Goal: Task Accomplishment & Management: Use online tool/utility

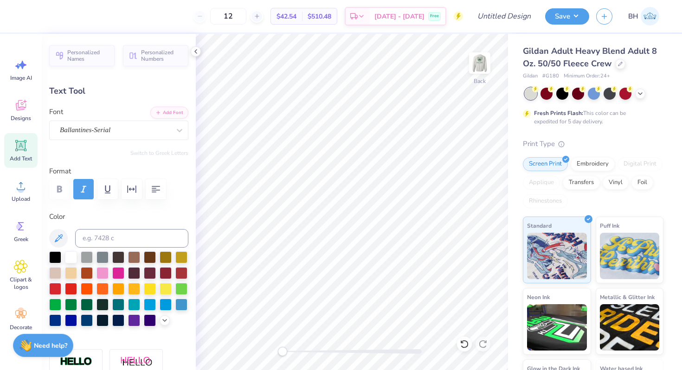
type textarea "gamma"
type input "8.57"
type input "1.84"
type input "4.88"
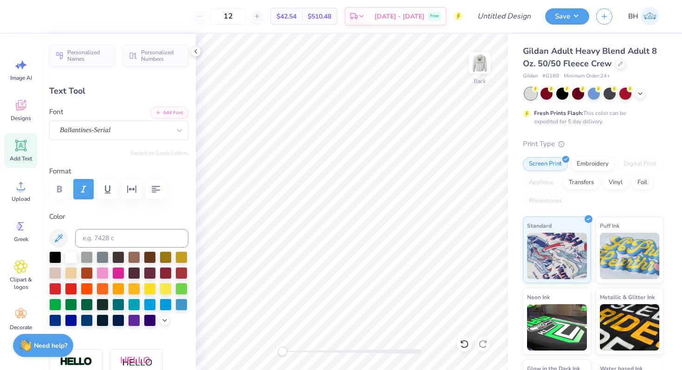
type input "4.81"
type input "1.96"
type input "5.01"
type input "8.57"
type input "1.84"
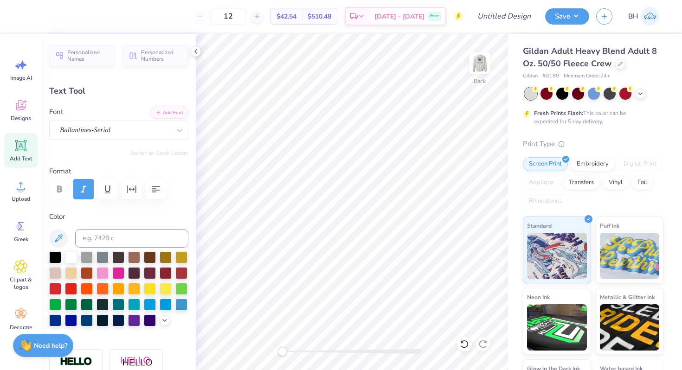
type input "4.88"
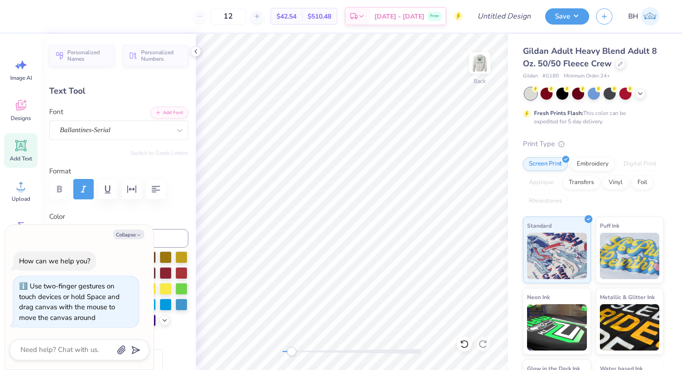
drag, startPoint x: 283, startPoint y: 350, endPoint x: 299, endPoint y: 349, distance: 16.3
click at [296, 349] on div "Accessibility label" at bounding box center [291, 351] width 9 height 9
type textarea "x"
click at [264, 355] on div "Back" at bounding box center [352, 202] width 312 height 337
type input "4.81"
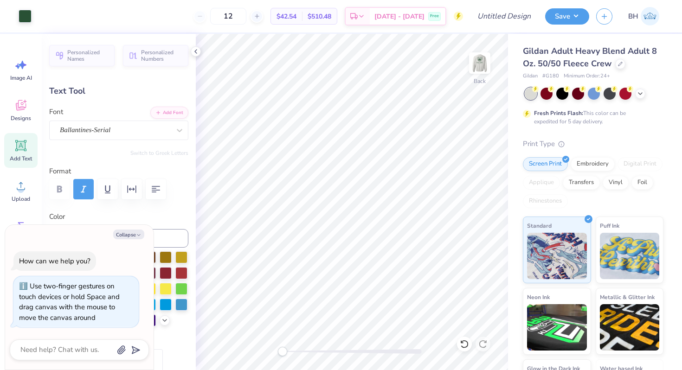
type input "1.96"
type input "5.35"
type textarea "x"
type input "8.57"
type input "1.84"
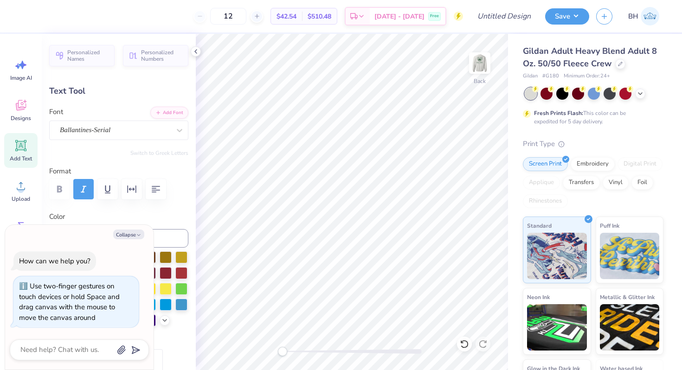
type input "6.04"
type textarea "x"
type input "4.81"
type input "1.96"
type input "5.35"
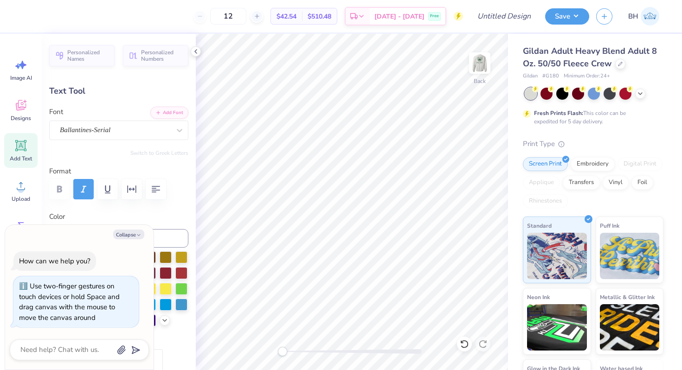
type textarea "x"
type textarea "delta"
type textarea "x"
type textarea "delta g"
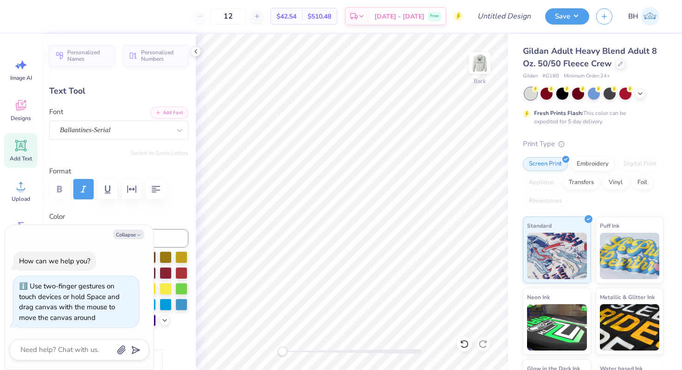
type textarea "x"
type textarea "delta gam"
type textarea "x"
type textarea "delta [PERSON_NAME]"
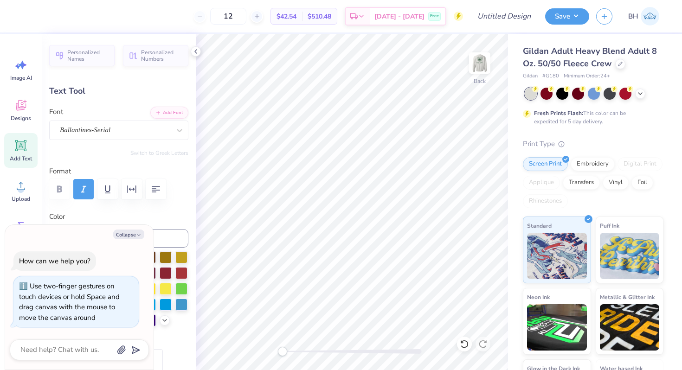
type textarea "x"
type textarea "delta gamma"
type textarea "x"
type input "14.11"
type input "2.63"
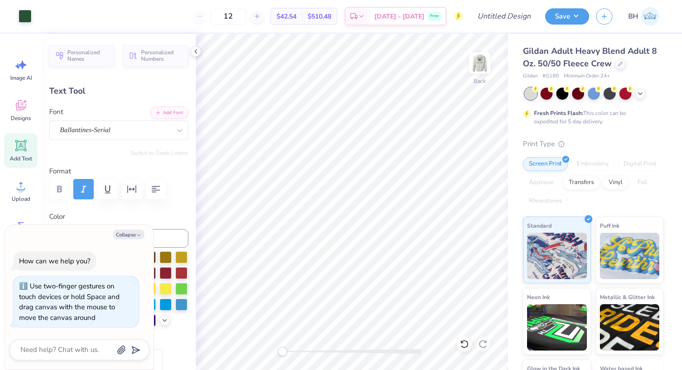
type input "4.77"
type textarea "x"
type textarea "delt gamma"
type textarea "x"
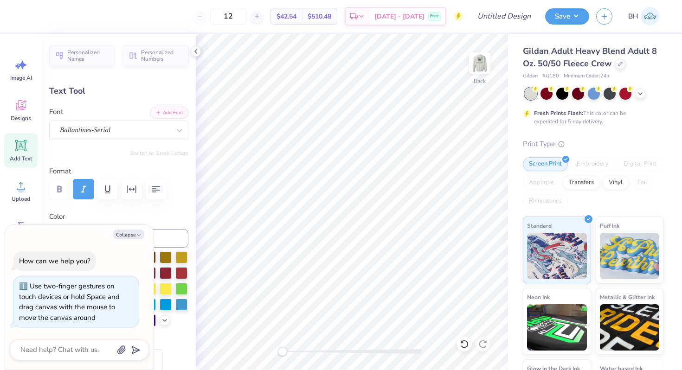
type textarea "delta gamma"
type textarea "x"
type input "5.95"
type textarea "x"
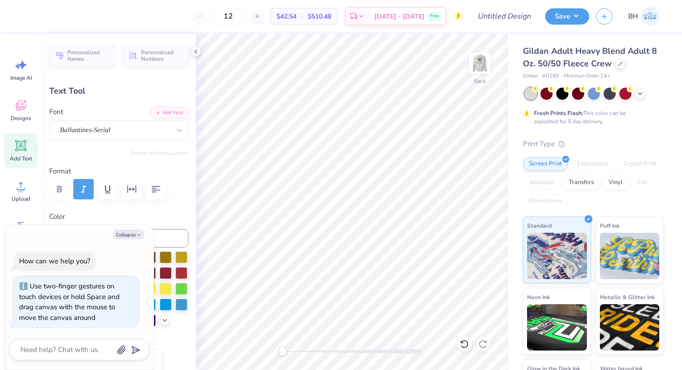
type input "12.14"
type input "2.26"
type input "4.85"
type textarea "x"
type input "11.46"
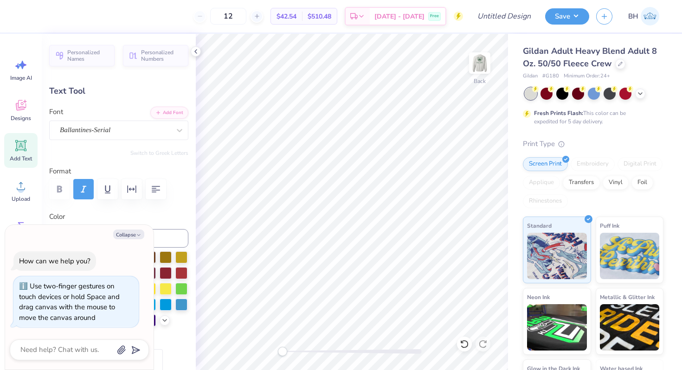
type input "2.14"
type input "4.98"
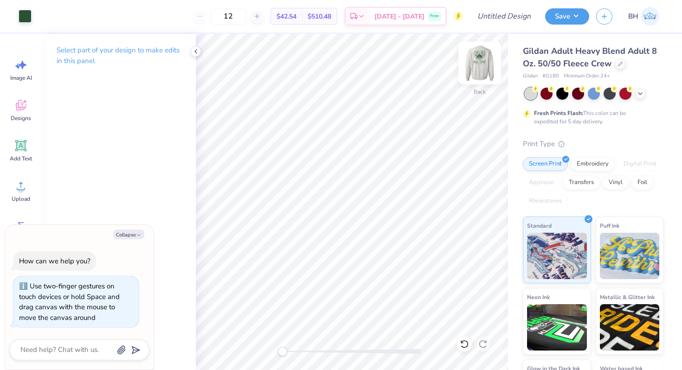
click at [483, 65] on img at bounding box center [479, 63] width 37 height 37
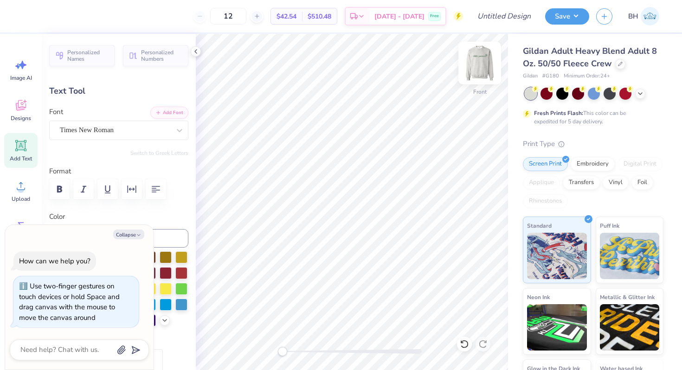
type textarea "x"
type input "9.35"
type input "0.89"
type input "13.92"
type textarea "x"
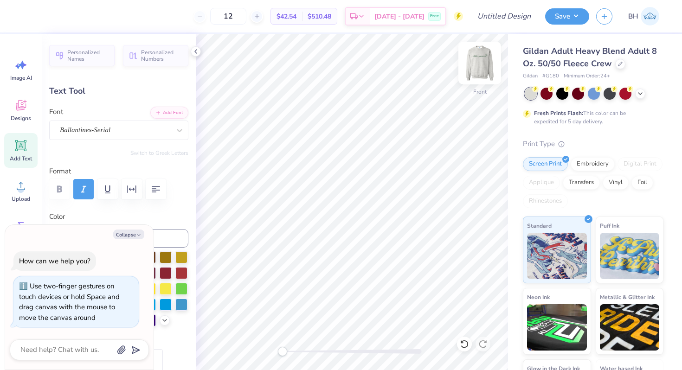
type textarea "D Love, Delta Zeta"
type textarea "x"
type textarea "Do Love, Delta Zeta"
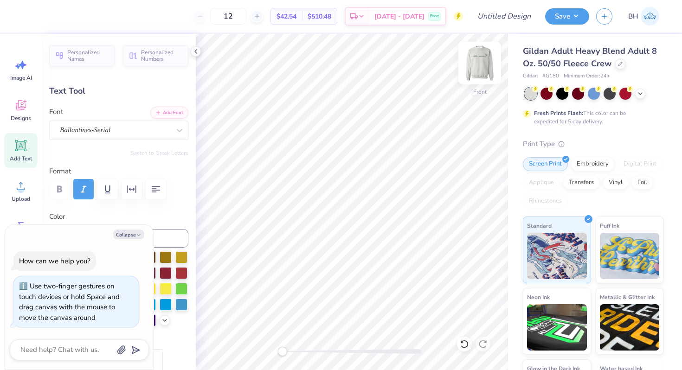
type textarea "x"
type textarea "Do go, Delta Zeta"
type textarea "x"
type textarea "Do good, Delta Zeta"
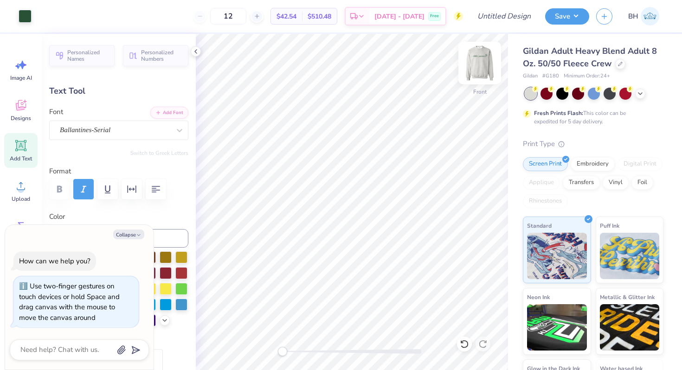
type textarea "x"
type input "10.42"
type input "2.01"
type input "11.59"
type textarea "x"
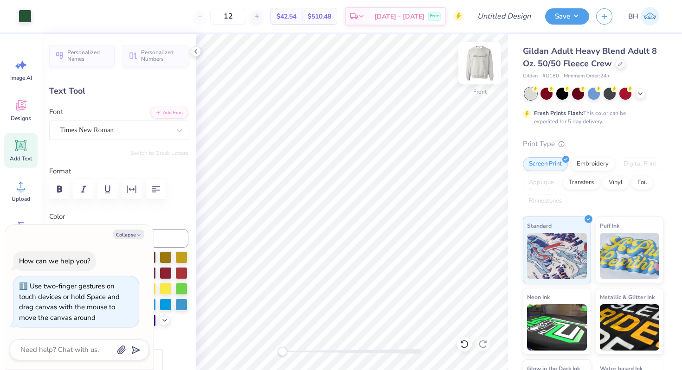
type input "8.78"
type input "1.01"
type input "13.77"
type textarea "x"
type textarea "Do good, Delta G"
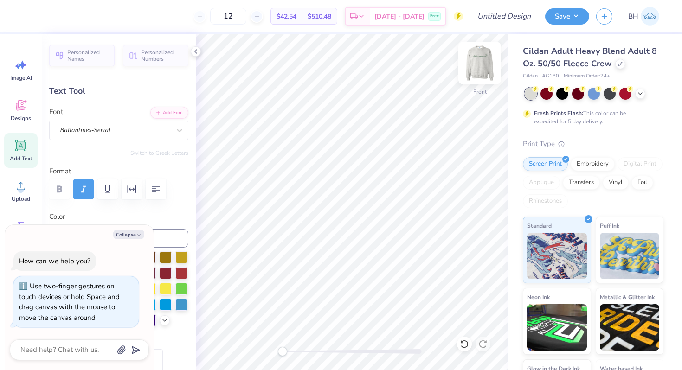
type textarea "x"
type textarea "Do good, Delta Ga"
type textarea "x"
type textarea "Do good, Delta Gam"
type textarea "x"
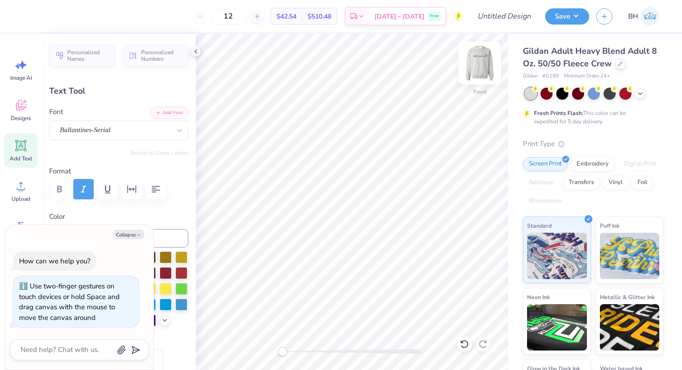
type textarea "Do good, Delta [PERSON_NAME]"
type textarea "x"
type textarea "Do good, Delta Gamma"
type textarea "x"
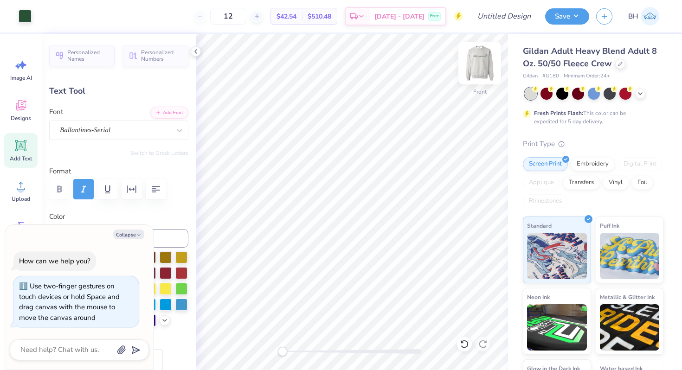
type input "10.42"
type input "2.01"
type input "11.76"
type textarea "x"
type textarea "Est. 190"
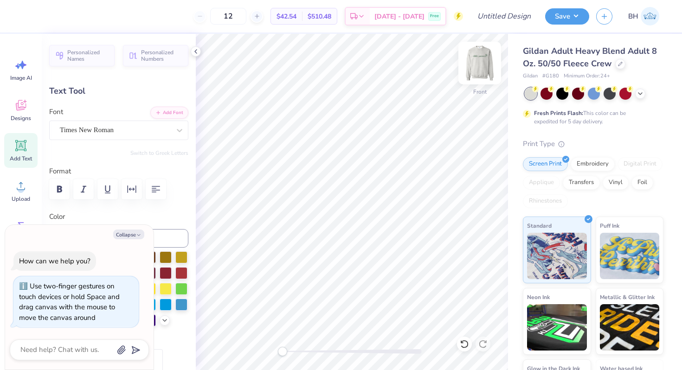
type textarea "x"
type textarea "Est. 19"
type textarea "x"
type textarea "Est. 1"
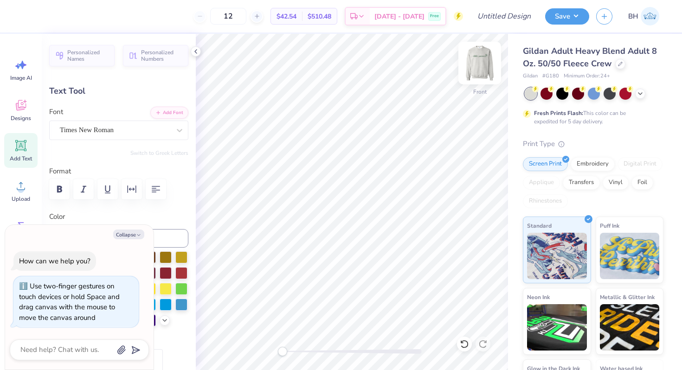
scroll to position [0, 0]
type textarea "x"
type textarea "Est. 18"
type textarea "x"
type textarea "Est. 187"
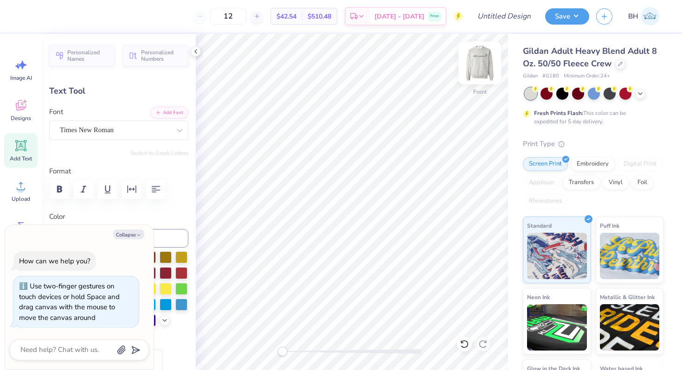
type textarea "x"
type textarea "Est. 1873"
type textarea "x"
type input "10.11"
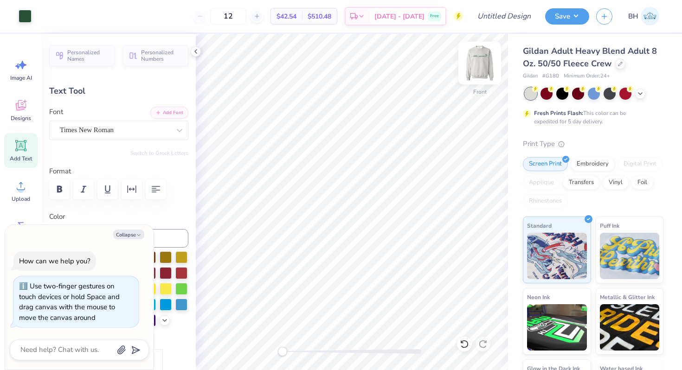
type input "1.01"
type input "13.76"
click at [17, 113] on div "Designs" at bounding box center [20, 110] width 33 height 35
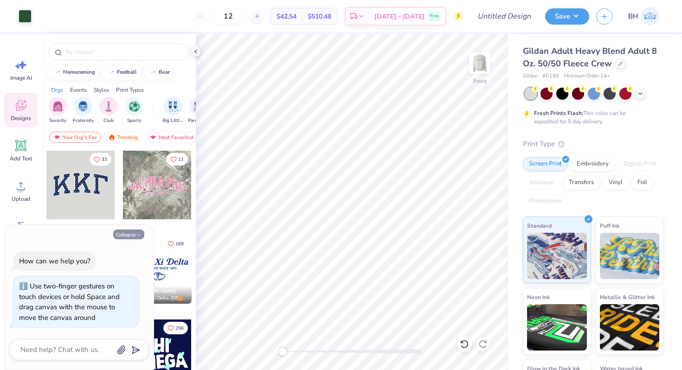
click at [124, 235] on button "Collapse" at bounding box center [128, 235] width 31 height 10
type textarea "x"
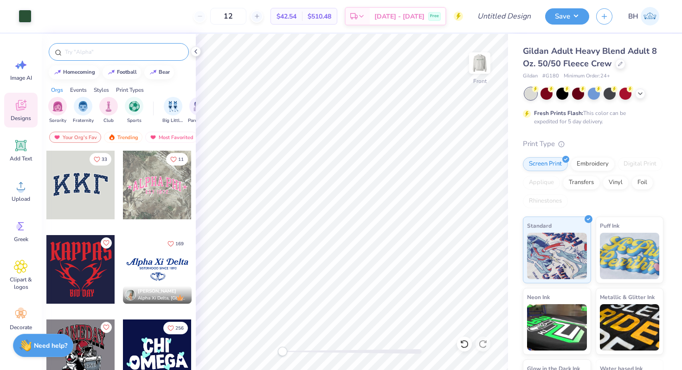
click at [96, 56] on input "text" at bounding box center [123, 51] width 119 height 9
type input "anchor"
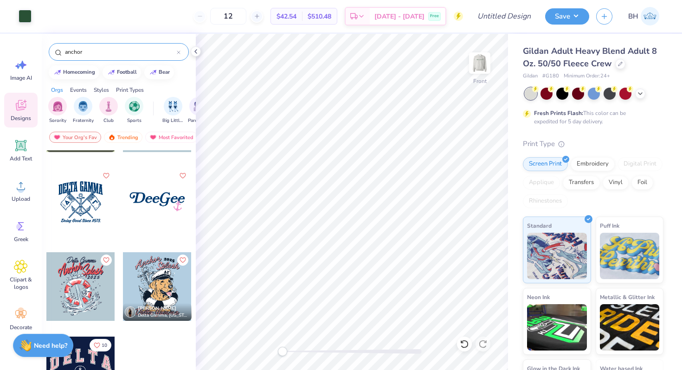
scroll to position [83, 0]
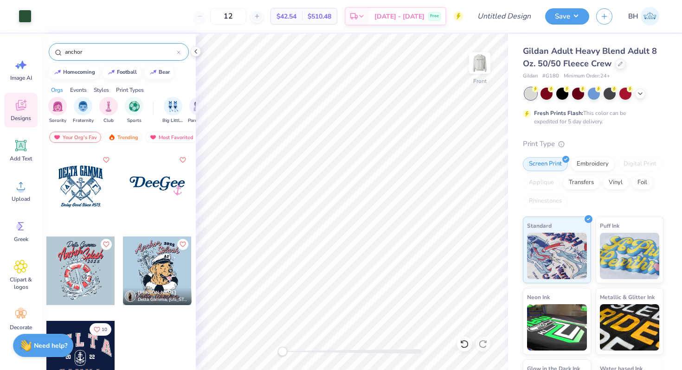
click at [102, 279] on div at bounding box center [80, 271] width 69 height 69
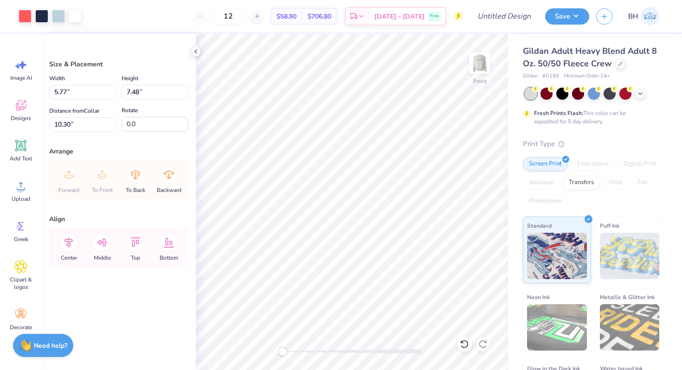
type input "5.77"
type input "7.48"
type input "10.30"
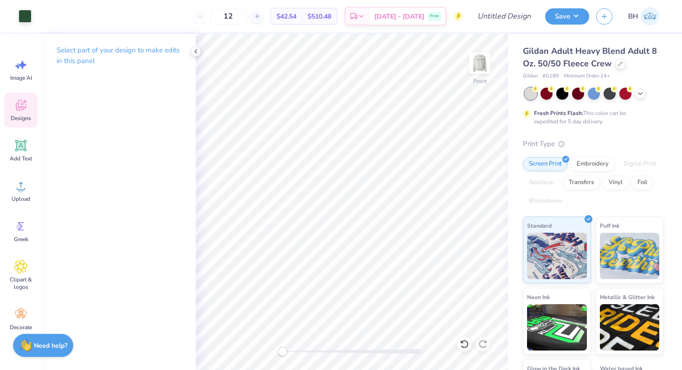
click at [15, 114] on div "Designs" at bounding box center [20, 110] width 33 height 35
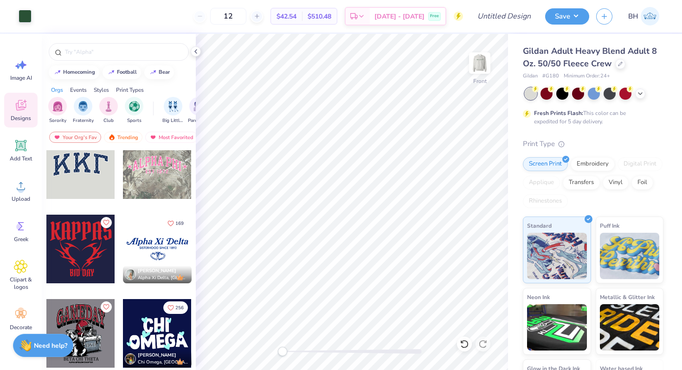
scroll to position [0, 0]
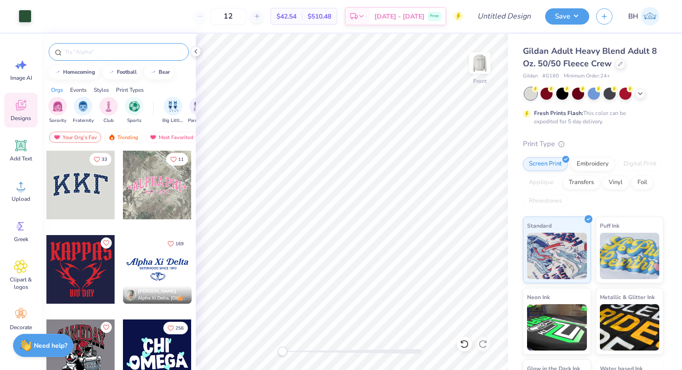
click at [78, 52] on input "text" at bounding box center [123, 51] width 119 height 9
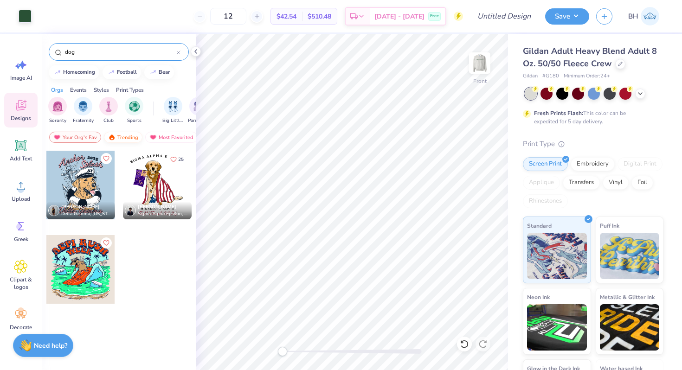
click at [124, 137] on div "Trending" at bounding box center [123, 137] width 39 height 11
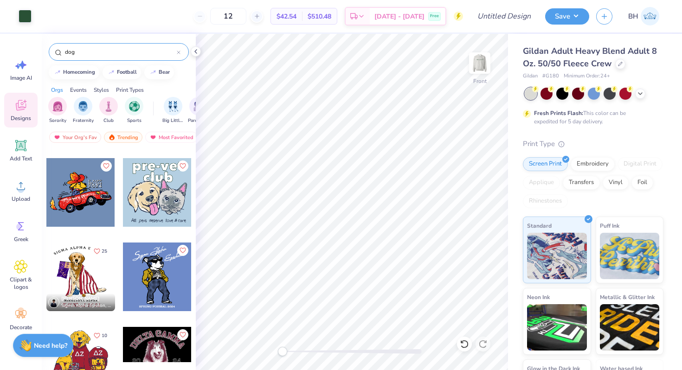
scroll to position [1554, 0]
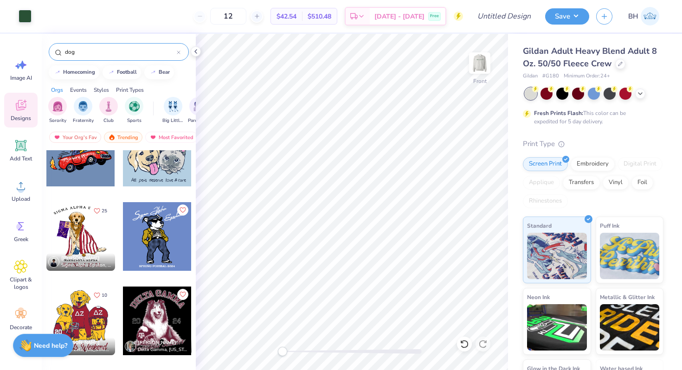
click at [102, 50] on input "dog" at bounding box center [120, 51] width 113 height 9
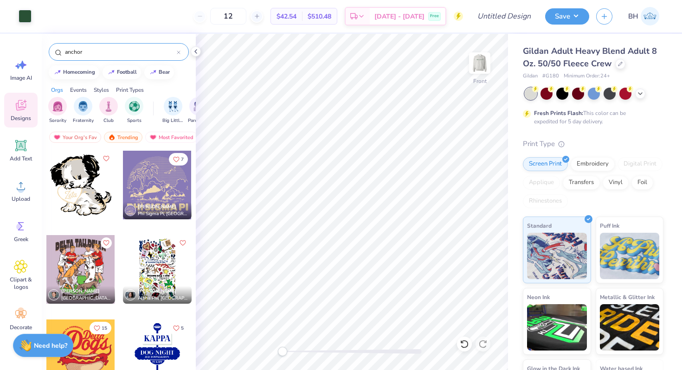
type input "anchor"
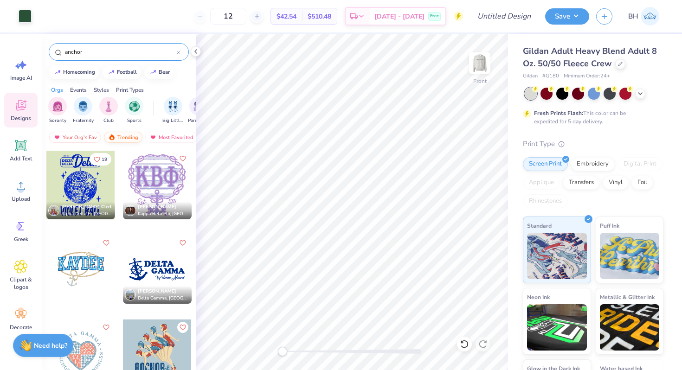
click at [120, 139] on div "Trending" at bounding box center [123, 137] width 39 height 11
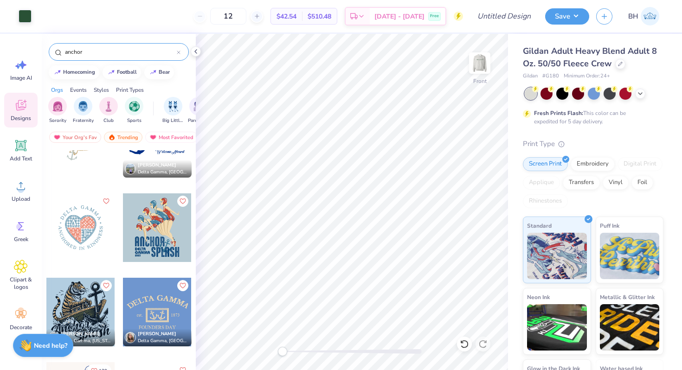
scroll to position [129, 0]
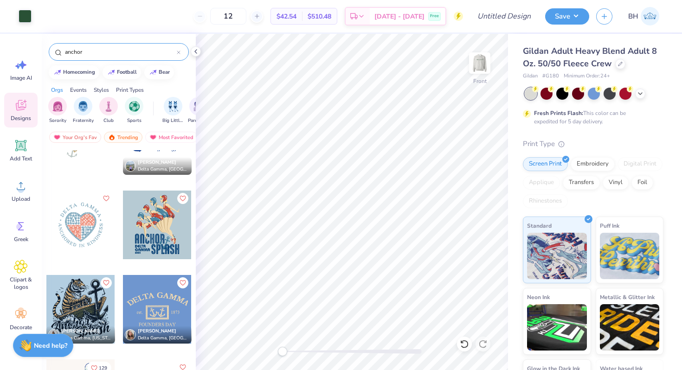
click at [71, 227] on div at bounding box center [80, 225] width 69 height 69
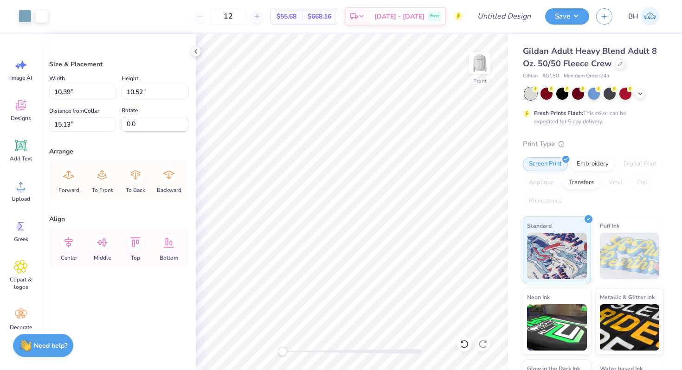
type input "15.13"
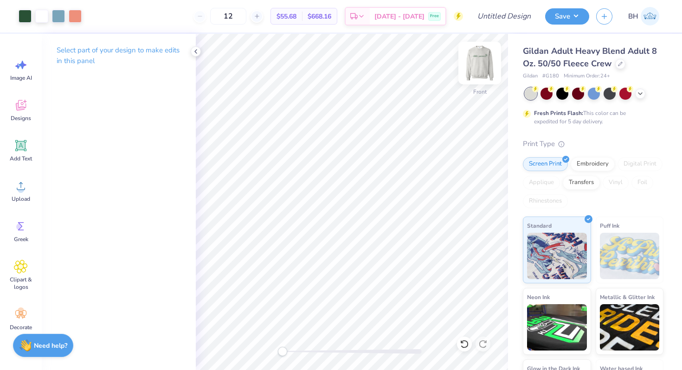
click at [481, 70] on img at bounding box center [479, 63] width 37 height 37
click at [25, 13] on div at bounding box center [25, 15] width 13 height 13
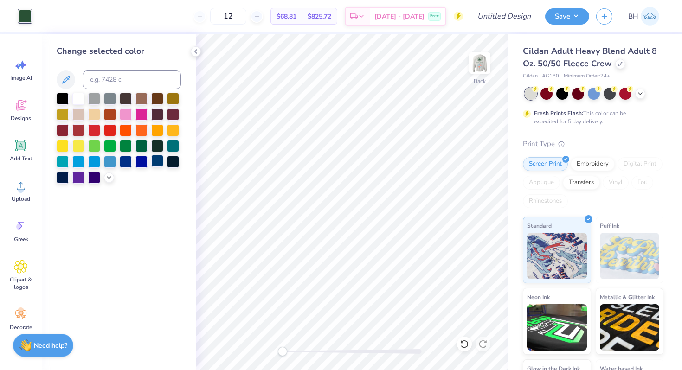
click at [155, 162] on div at bounding box center [157, 161] width 12 height 12
click at [477, 71] on img at bounding box center [479, 63] width 37 height 37
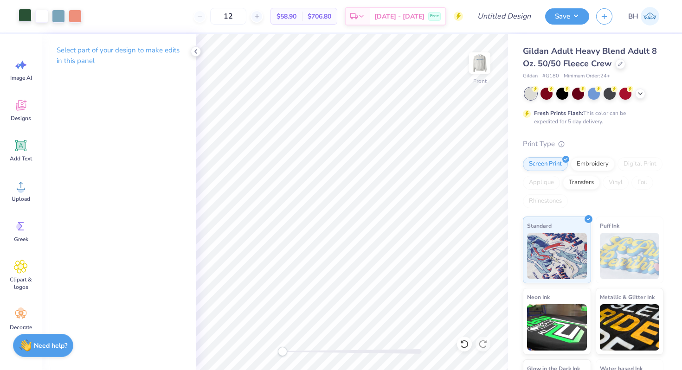
click at [26, 16] on div at bounding box center [25, 15] width 13 height 13
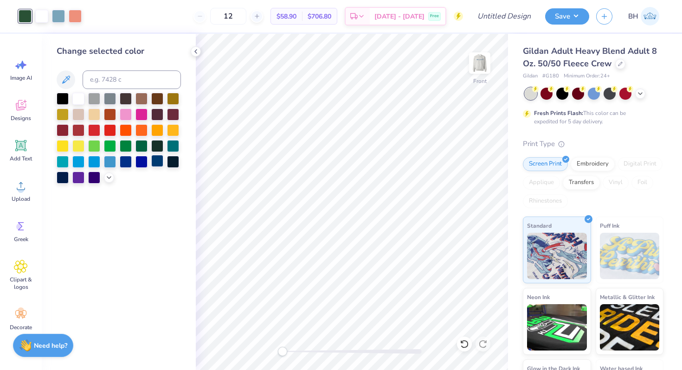
click at [154, 162] on div at bounding box center [157, 161] width 12 height 12
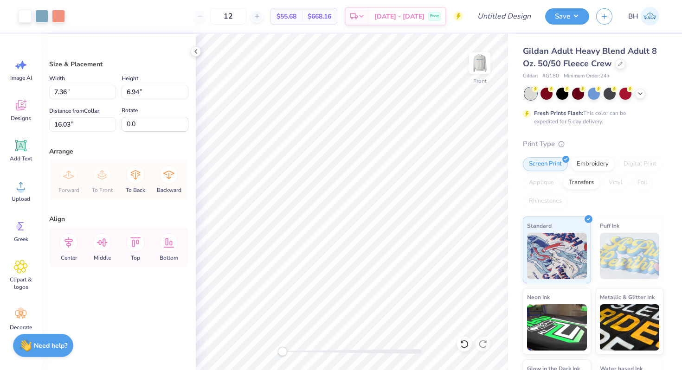
type input "3.79"
type input "8.05"
type input "7.59"
type input "3.51"
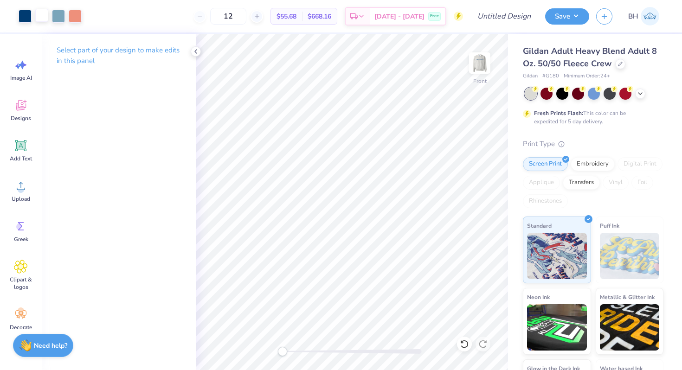
click at [45, 19] on div at bounding box center [41, 15] width 13 height 13
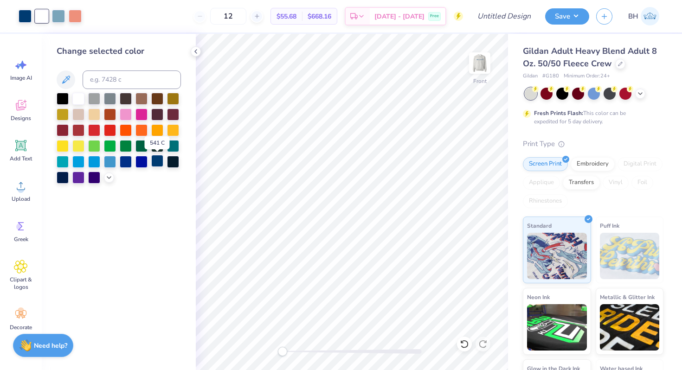
click at [155, 162] on div at bounding box center [157, 161] width 12 height 12
click at [62, 17] on div at bounding box center [58, 15] width 13 height 13
click at [78, 97] on div at bounding box center [78, 98] width 12 height 12
click at [42, 14] on div at bounding box center [41, 15] width 13 height 13
click at [82, 98] on div at bounding box center [78, 98] width 12 height 12
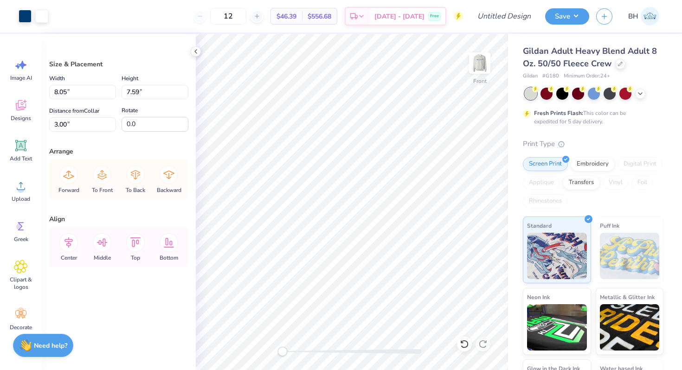
type input "3.51"
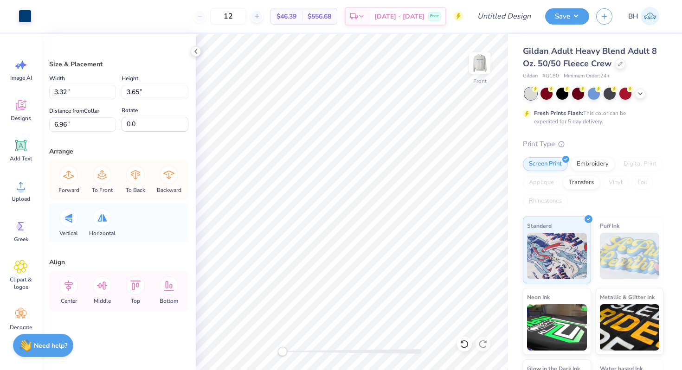
type input "3.58"
type input "3.94"
type input "6.77"
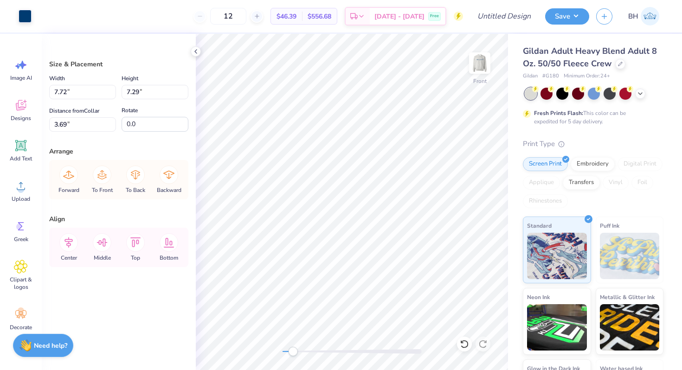
drag, startPoint x: 283, startPoint y: 351, endPoint x: 296, endPoint y: 349, distance: 12.7
click at [295, 350] on div "Accessibility label" at bounding box center [292, 351] width 9 height 9
type input "3.69"
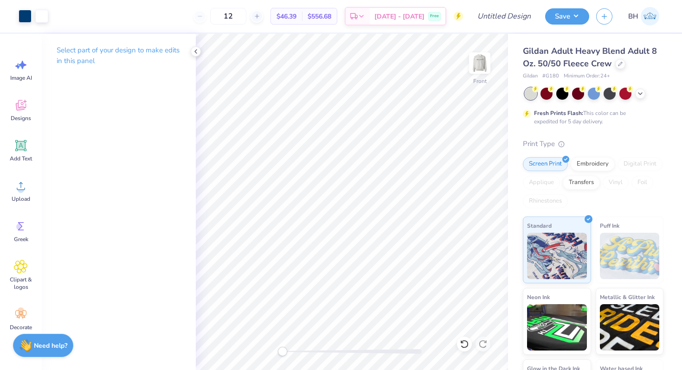
click at [258, 341] on div "Front" at bounding box center [352, 202] width 312 height 337
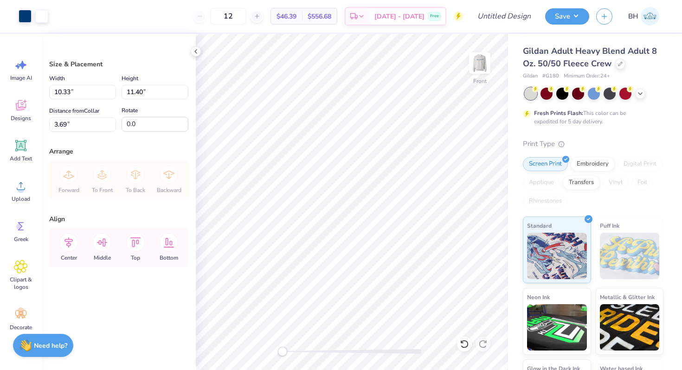
type input "7.18"
type input "5.16"
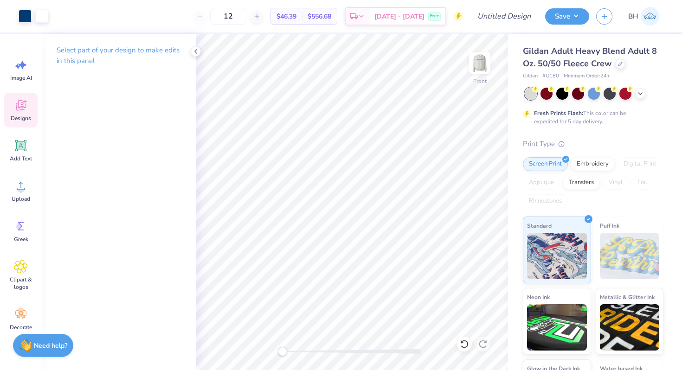
click at [19, 116] on span "Designs" at bounding box center [21, 118] width 20 height 7
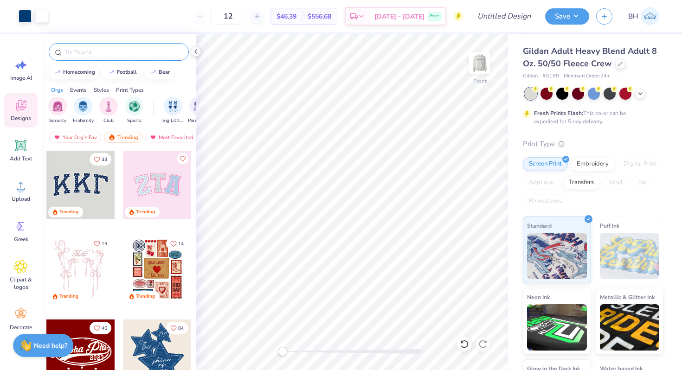
click at [95, 52] on input "text" at bounding box center [123, 51] width 119 height 9
type input "anchor"
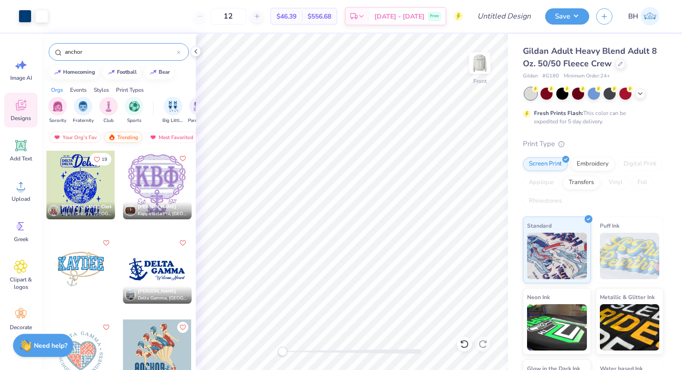
click at [123, 136] on div "Trending" at bounding box center [123, 137] width 39 height 11
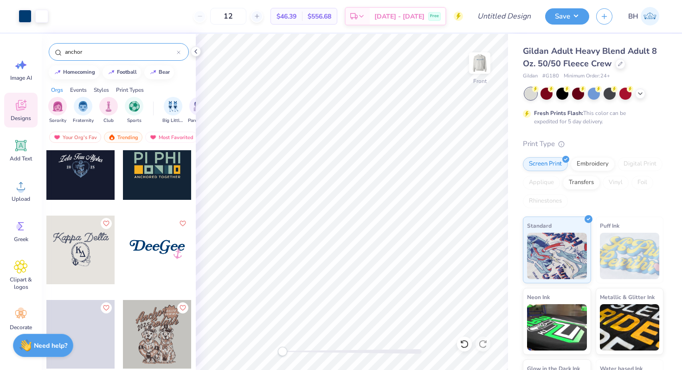
scroll to position [589, 0]
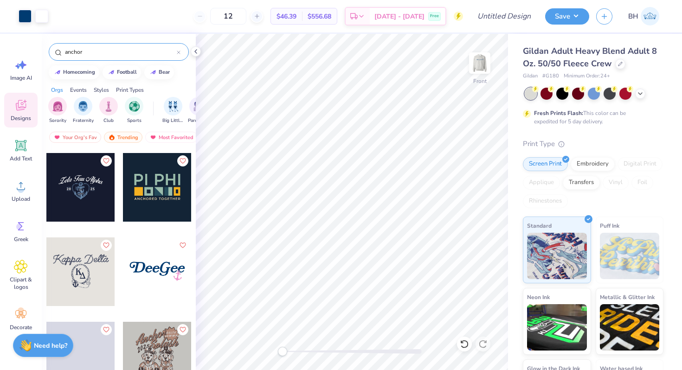
click at [92, 206] on div at bounding box center [80, 187] width 69 height 69
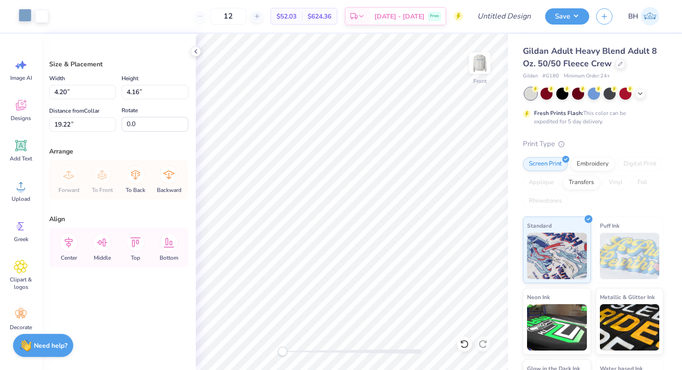
click at [27, 16] on div at bounding box center [25, 15] width 13 height 13
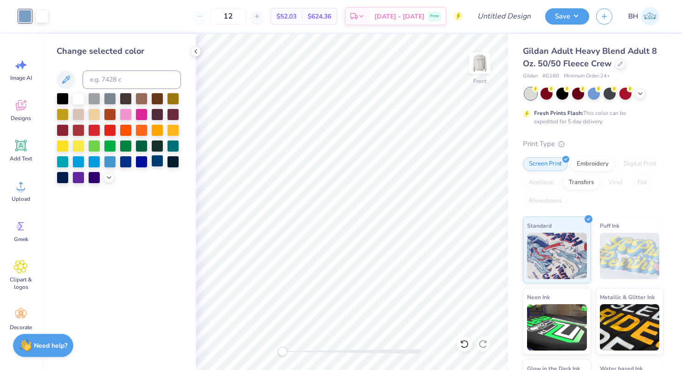
click at [156, 161] on div at bounding box center [157, 161] width 12 height 12
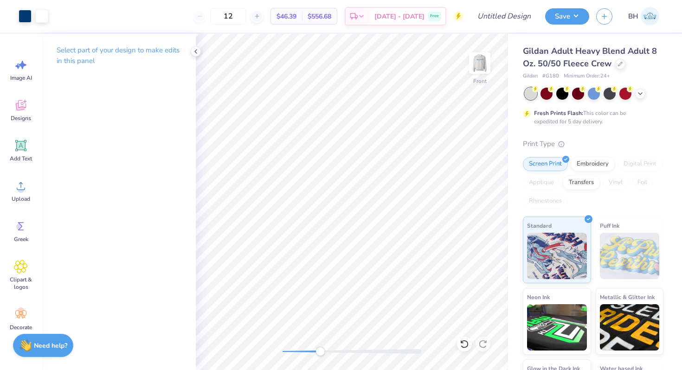
drag, startPoint x: 285, startPoint y: 353, endPoint x: 323, endPoint y: 352, distance: 38.5
click at [323, 352] on div "Accessibility label" at bounding box center [320, 351] width 9 height 9
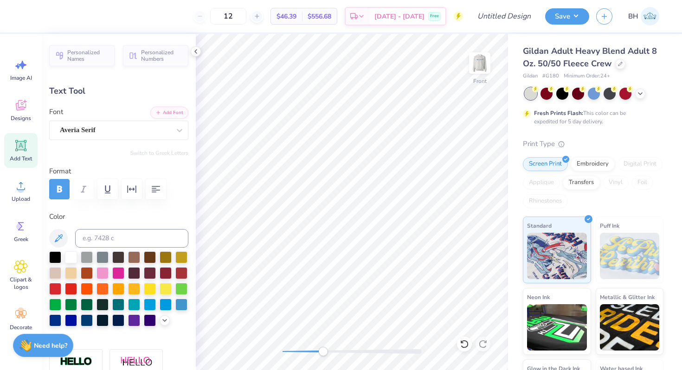
type input "0.0"
type input "0.65"
type input "0.32"
type input "20.95"
type input "0.0"
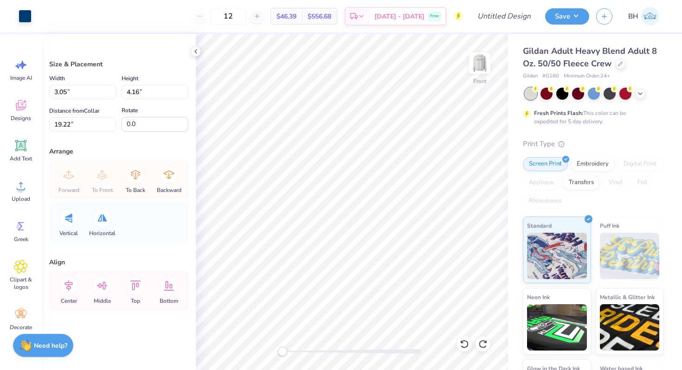
click at [267, 348] on div "Front" at bounding box center [352, 202] width 312 height 337
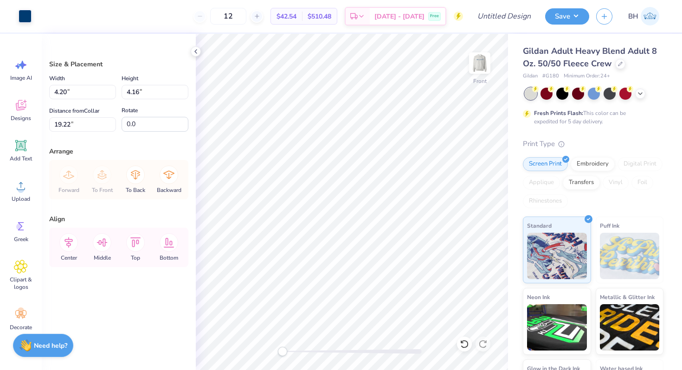
type input "8.20"
type input "9.00"
type input "8.92"
type input "3.55"
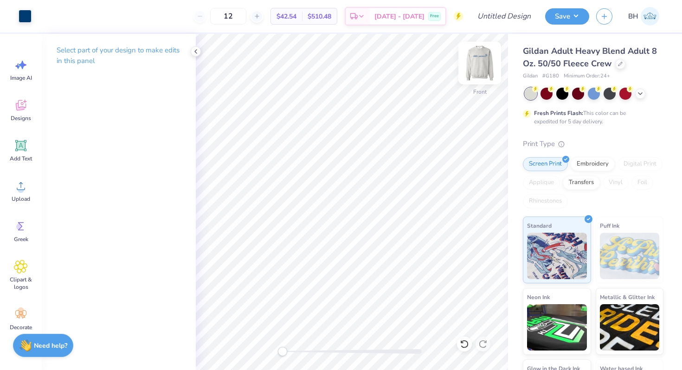
click at [475, 65] on img at bounding box center [479, 63] width 37 height 37
click at [24, 115] on span "Designs" at bounding box center [21, 118] width 20 height 7
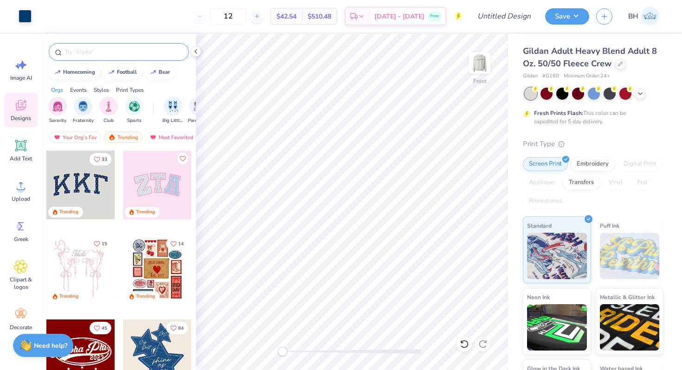
click at [106, 54] on input "text" at bounding box center [123, 51] width 119 height 9
type input "anchor"
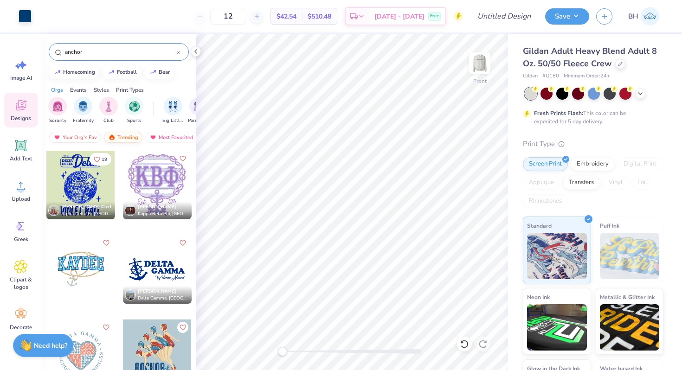
click at [117, 134] on div "Trending" at bounding box center [123, 137] width 39 height 11
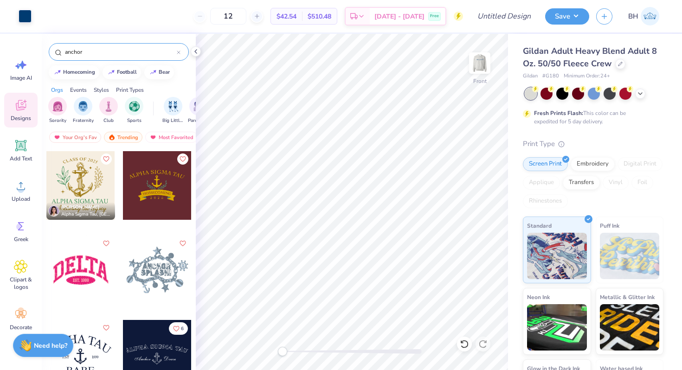
scroll to position [904, 0]
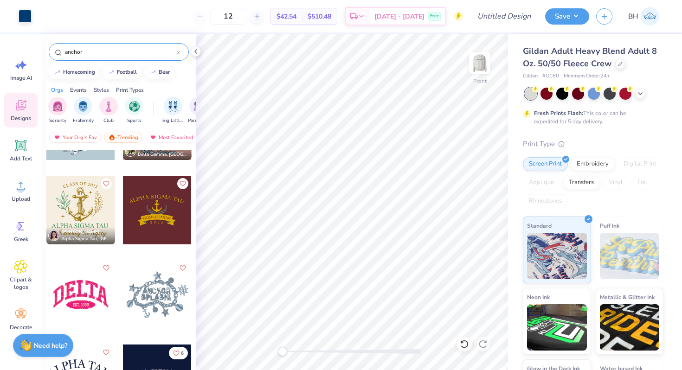
click at [79, 204] on div at bounding box center [80, 210] width 69 height 69
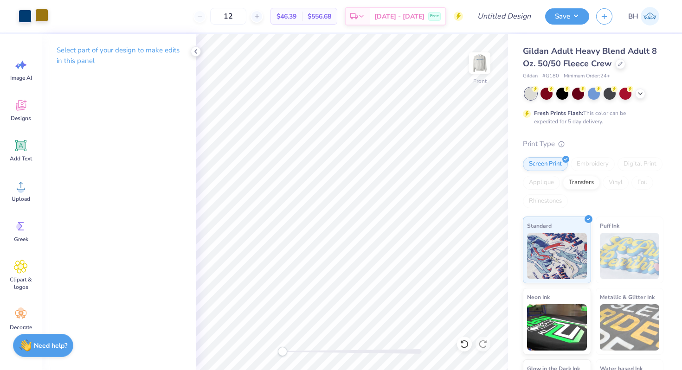
click at [41, 18] on div at bounding box center [41, 15] width 13 height 13
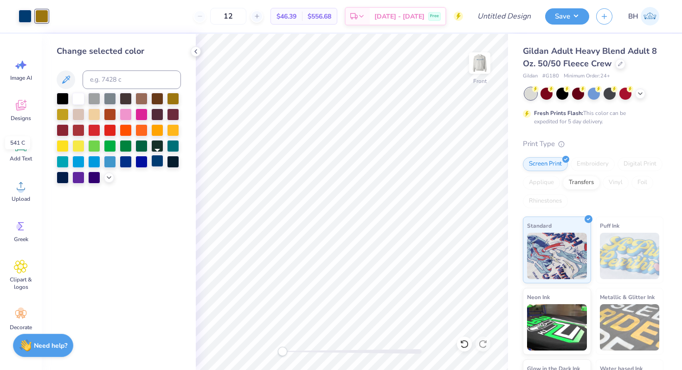
click at [158, 161] on div at bounding box center [157, 161] width 12 height 12
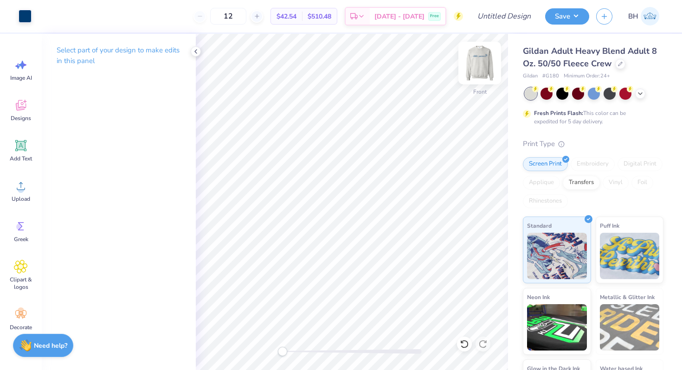
click at [483, 65] on img at bounding box center [479, 63] width 37 height 37
click at [475, 60] on img at bounding box center [479, 63] width 37 height 37
click at [588, 165] on div "Embroidery" at bounding box center [593, 164] width 44 height 14
click at [588, 162] on div "Embroidery" at bounding box center [593, 164] width 44 height 14
click at [36, 345] on strong "Need help?" at bounding box center [50, 344] width 33 height 9
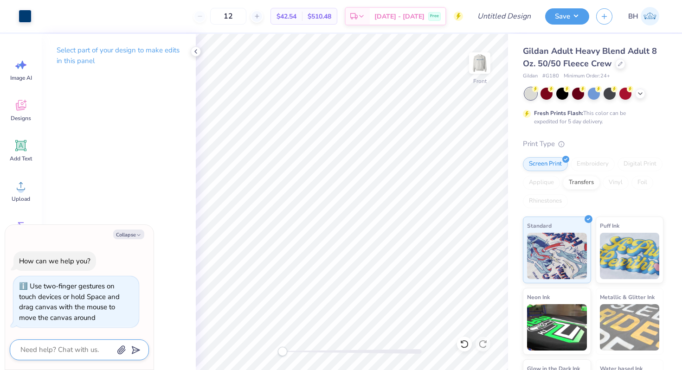
click at [47, 344] on textarea at bounding box center [66, 350] width 94 height 13
type textarea "x"
type textarea "n"
type textarea "x"
type textarea "nm"
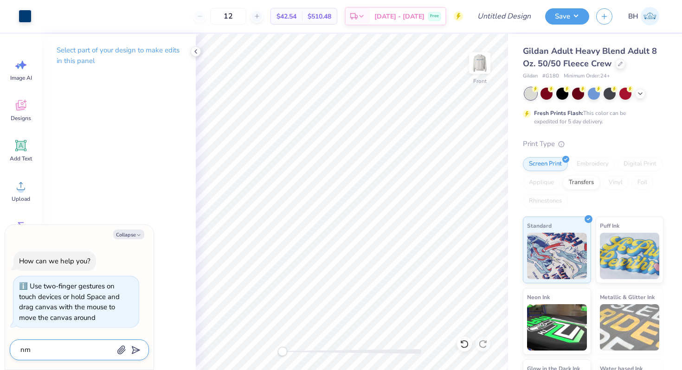
type textarea "x"
type textarea "nma"
type textarea "x"
type textarea "nm"
type textarea "x"
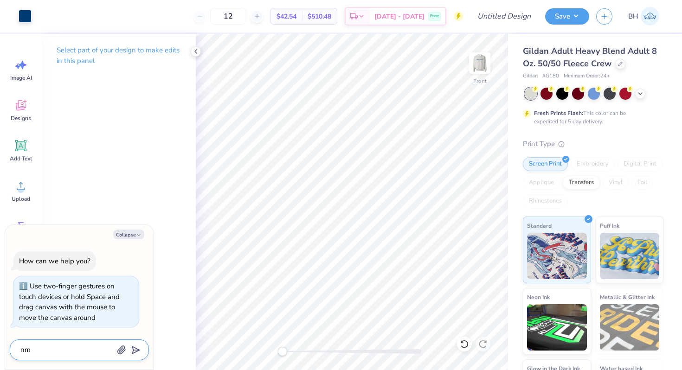
type textarea "n"
type textarea "x"
type textarea "m"
type textarea "x"
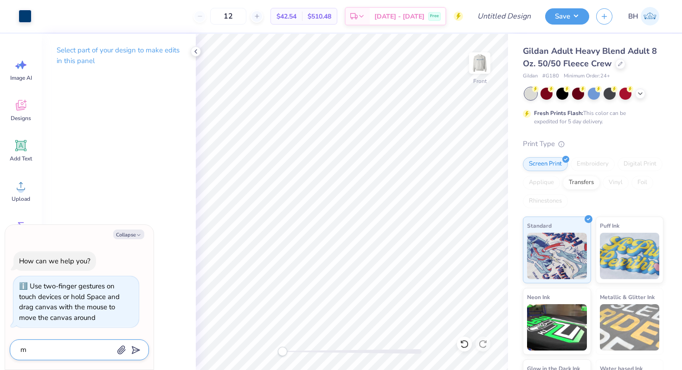
type textarea "ma"
type textarea "x"
type textarea "mak"
type textarea "x"
type textarea "make"
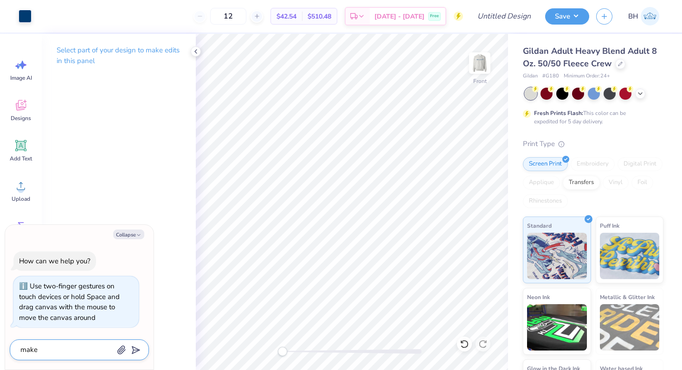
type textarea "x"
type textarea "make"
type textarea "x"
type textarea "make t"
type textarea "x"
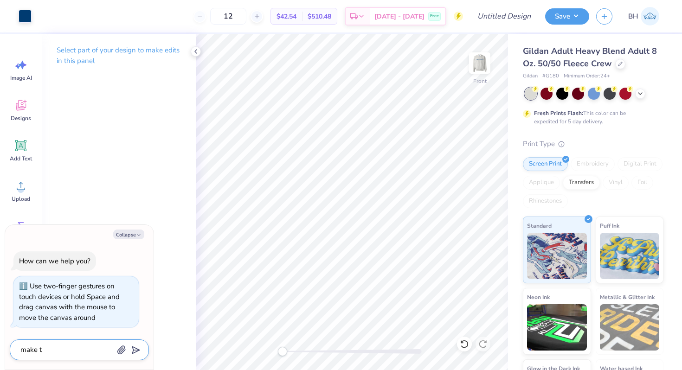
type textarea "make th"
type textarea "x"
type textarea "make the"
type textarea "x"
type textarea "make the"
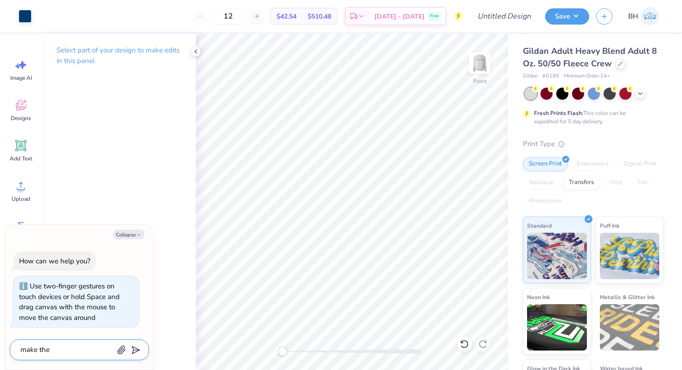
type textarea "x"
type textarea "make the d"
type textarea "x"
type textarea "make the de"
type textarea "x"
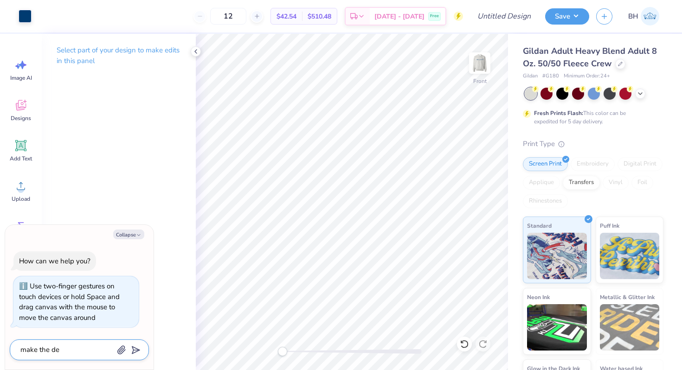
type textarea "make the des"
type textarea "x"
type textarea "make the desi"
type textarea "x"
type textarea "make the design"
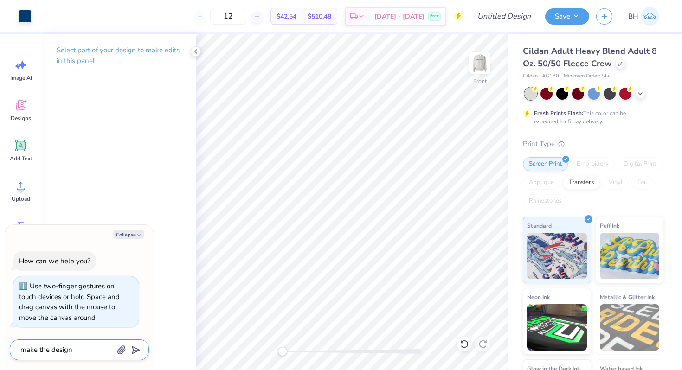
type textarea "x"
type textarea "make the design"
type textarea "x"
type textarea "make the design a"
type textarea "x"
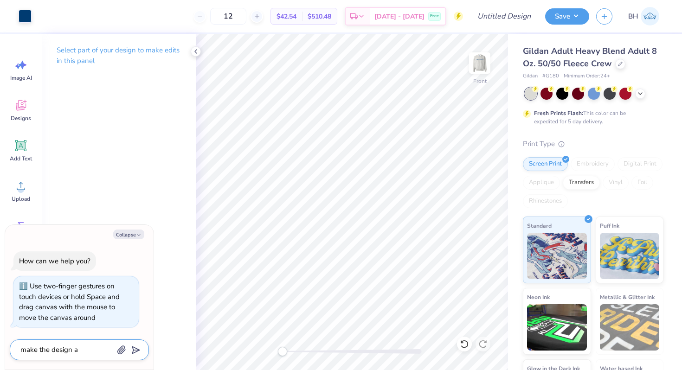
type textarea "make the design as"
type textarea "x"
type textarea "make the design as"
type textarea "x"
type textarea "make the design as l"
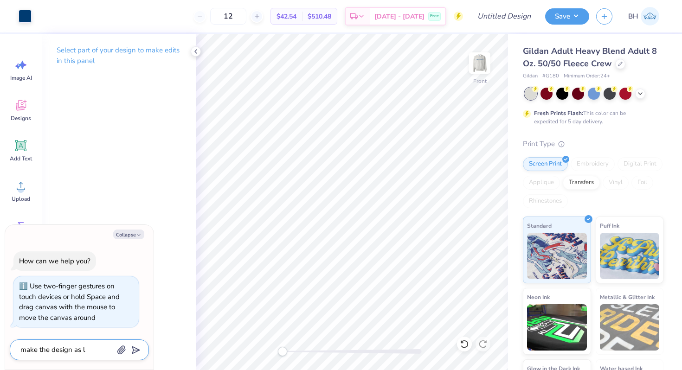
type textarea "x"
type textarea "make the design as la"
type textarea "x"
type textarea "make the design as lar"
type textarea "x"
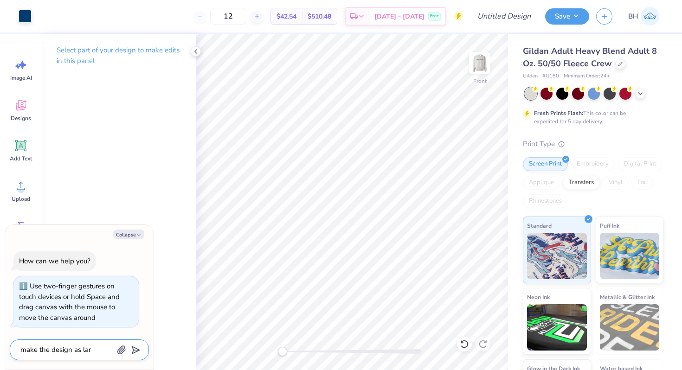
type textarea "make the design as larg"
type textarea "x"
type textarea "make the design as large"
type textarea "x"
type textarea "make the design as large"
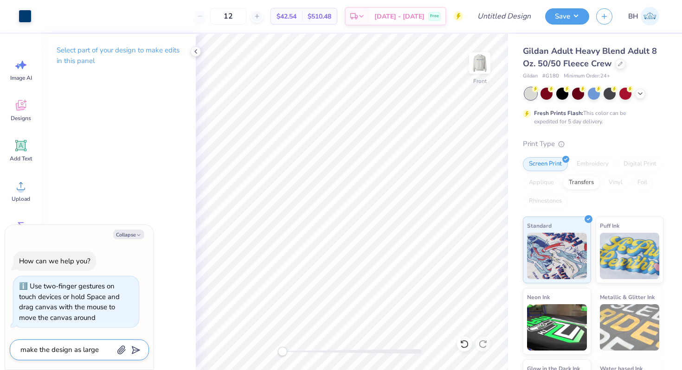
type textarea "x"
type textarea "make the design as large a"
type textarea "x"
type textarea "make the design as large as"
type textarea "x"
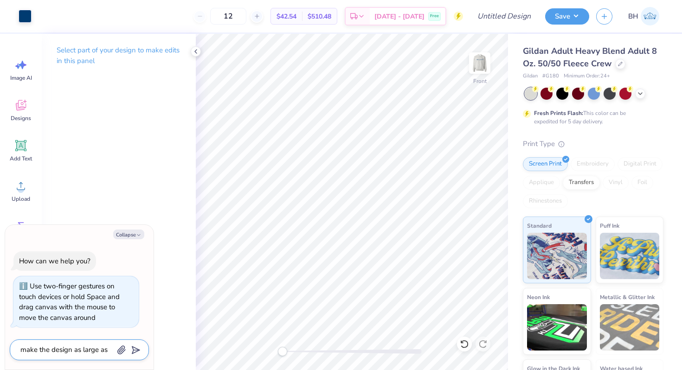
type textarea "make the design as large as"
type textarea "x"
type textarea "make the design as large as p"
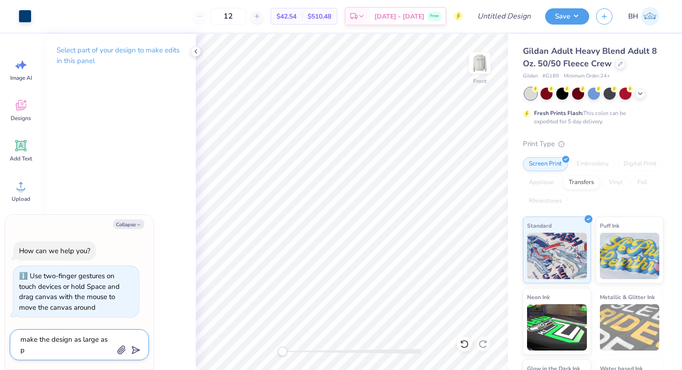
type textarea "x"
type textarea "make the design as large as po"
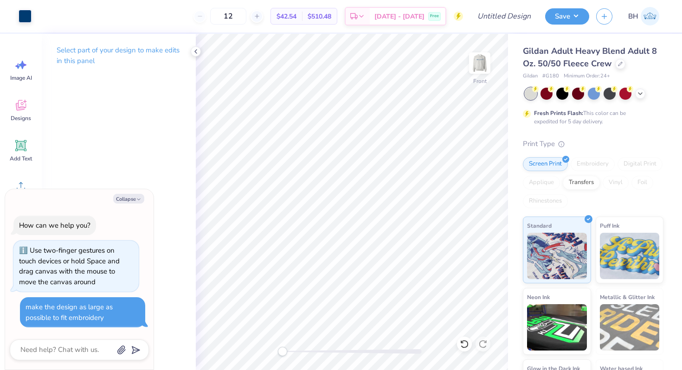
click at [581, 162] on div "Embroidery" at bounding box center [593, 164] width 44 height 14
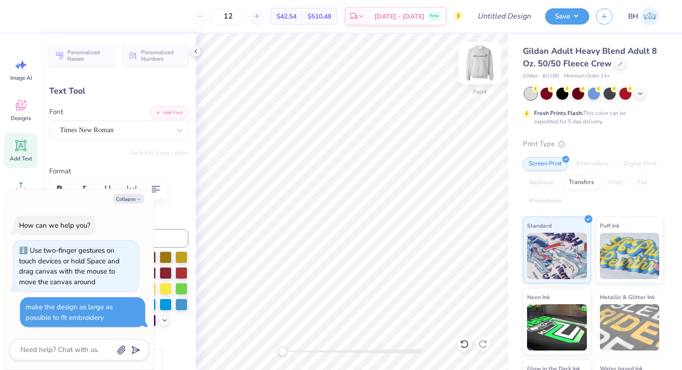
click at [488, 56] on img at bounding box center [479, 63] width 37 height 37
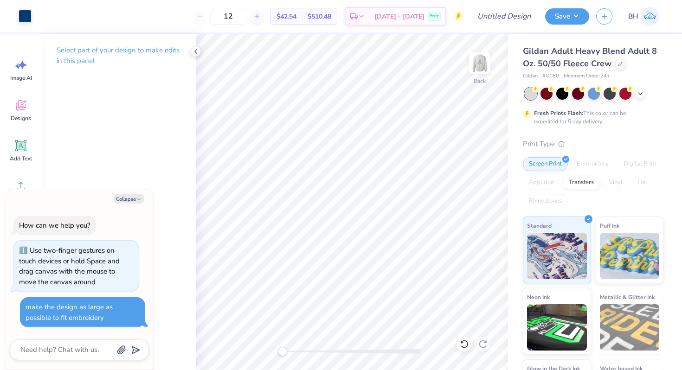
click at [586, 162] on div "Embroidery" at bounding box center [593, 164] width 44 height 14
click at [488, 344] on div at bounding box center [483, 344] width 15 height 15
click at [486, 62] on img at bounding box center [479, 63] width 37 height 37
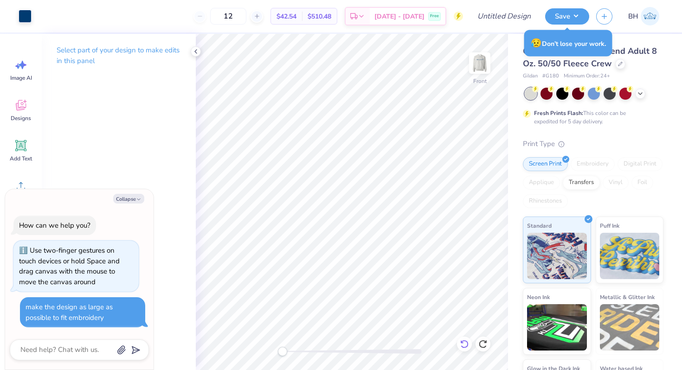
click at [466, 341] on icon at bounding box center [464, 344] width 9 height 9
click at [467, 346] on icon at bounding box center [464, 344] width 9 height 9
click at [466, 345] on icon at bounding box center [464, 344] width 9 height 9
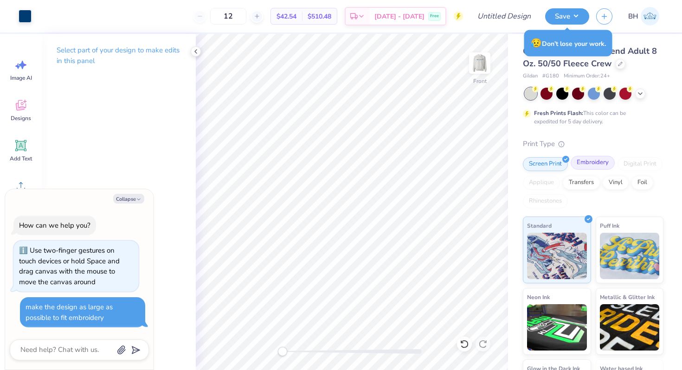
click at [583, 162] on div "Embroidery" at bounding box center [593, 163] width 44 height 14
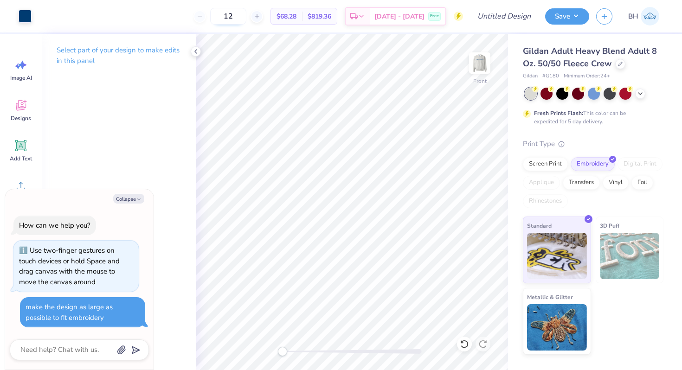
drag, startPoint x: 259, startPoint y: 18, endPoint x: 233, endPoint y: 18, distance: 26.0
click at [233, 18] on input "12" at bounding box center [228, 16] width 36 height 17
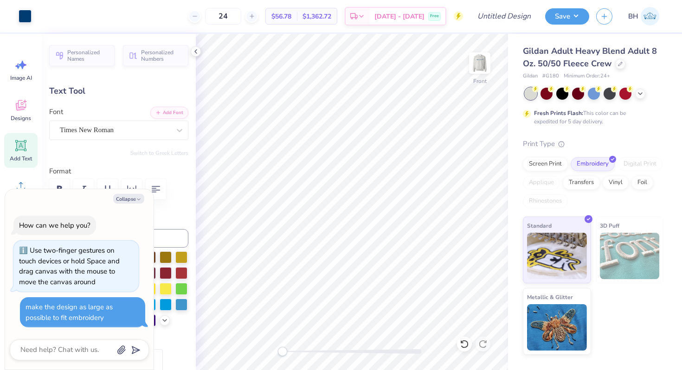
click at [531, 172] on div "Screen Print Embroidery Digital Print Applique Transfers Vinyl Foil Rhinestones" at bounding box center [593, 182] width 141 height 51
click at [531, 164] on div "Screen Print" at bounding box center [545, 163] width 45 height 14
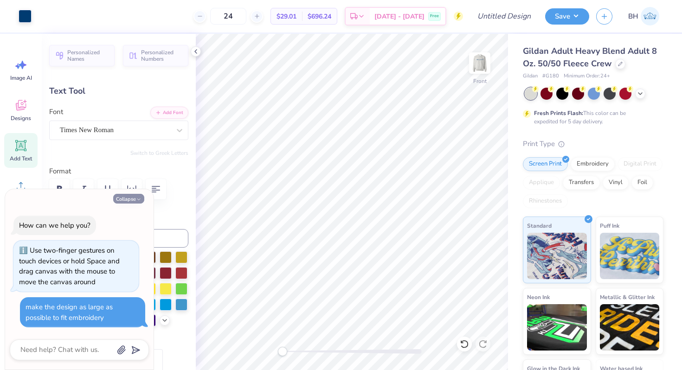
click at [122, 197] on button "Collapse" at bounding box center [128, 199] width 31 height 10
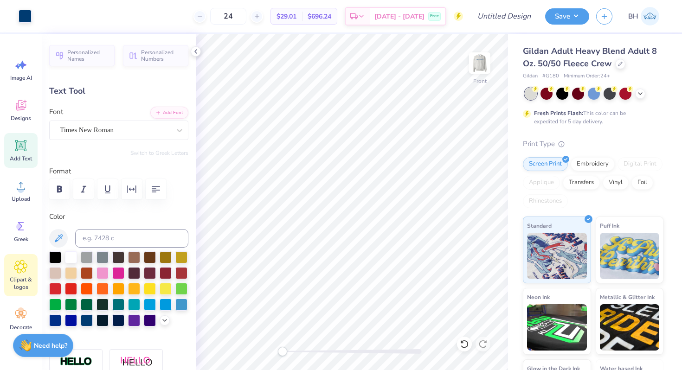
click at [21, 273] on icon at bounding box center [20, 267] width 13 height 14
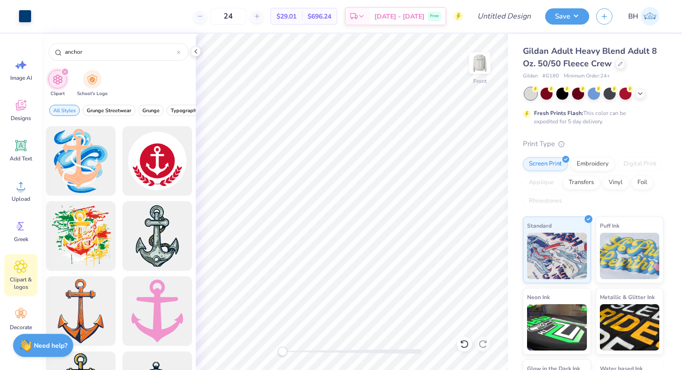
scroll to position [218, 0]
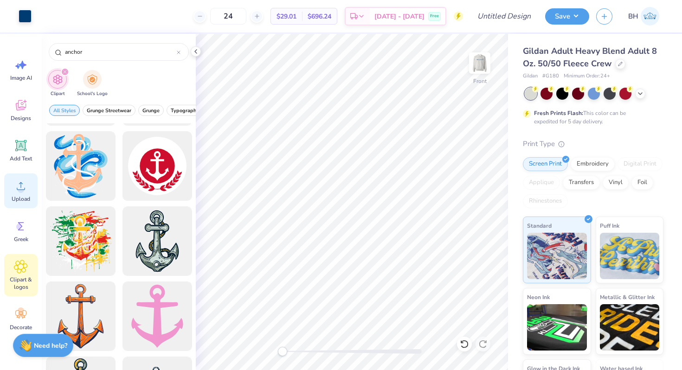
click at [27, 196] on span "Upload" at bounding box center [21, 198] width 19 height 7
click at [35, 115] on div "Designs" at bounding box center [20, 110] width 33 height 35
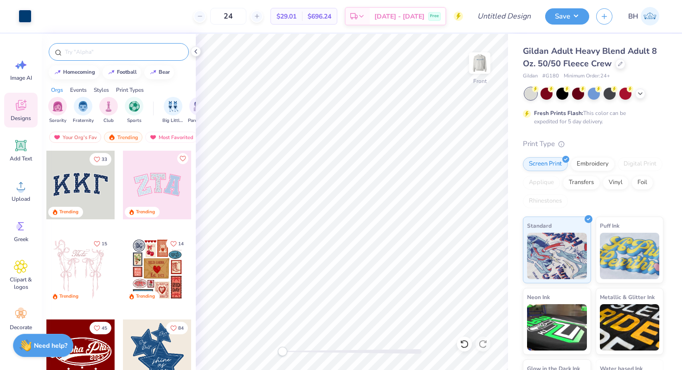
click at [97, 58] on div at bounding box center [119, 52] width 140 height 18
click at [98, 54] on input "text" at bounding box center [123, 51] width 119 height 9
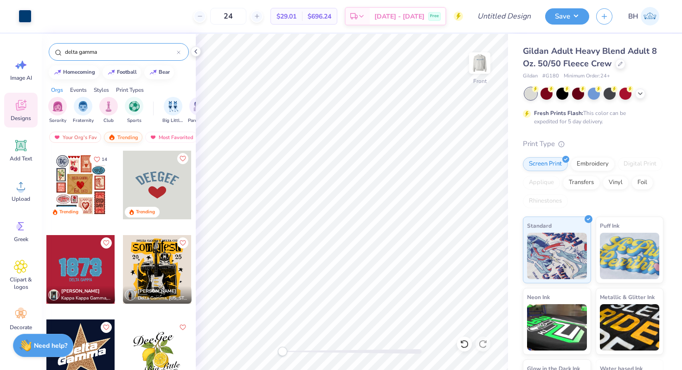
click at [128, 140] on div "Trending" at bounding box center [123, 137] width 39 height 11
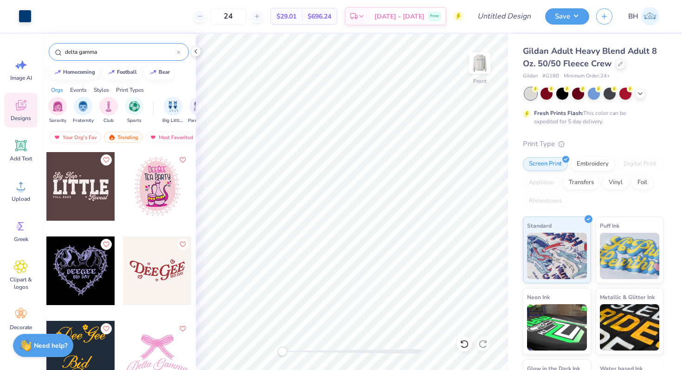
scroll to position [1942, 0]
click at [83, 52] on input "delta gamma" at bounding box center [120, 51] width 113 height 9
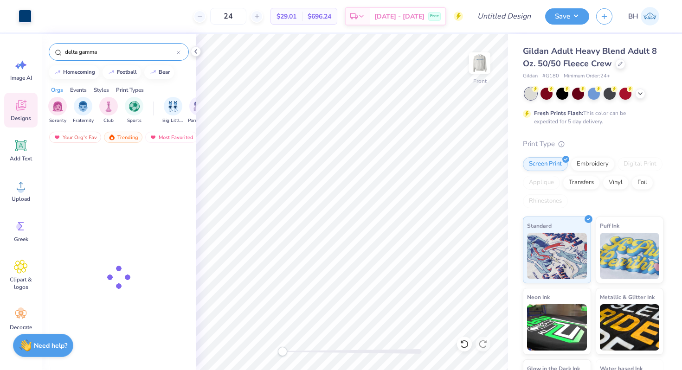
click at [83, 52] on input "delta gamma" at bounding box center [120, 51] width 113 height 9
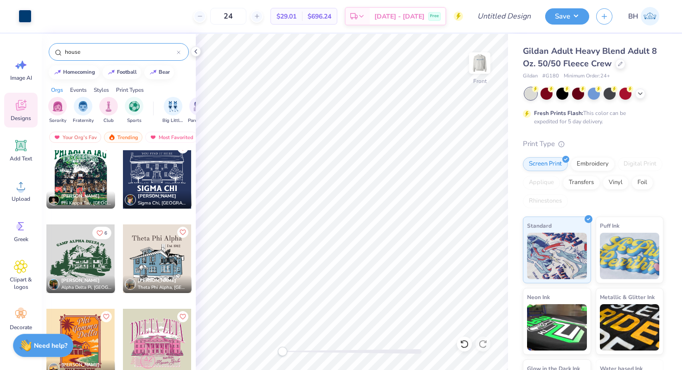
scroll to position [0, 0]
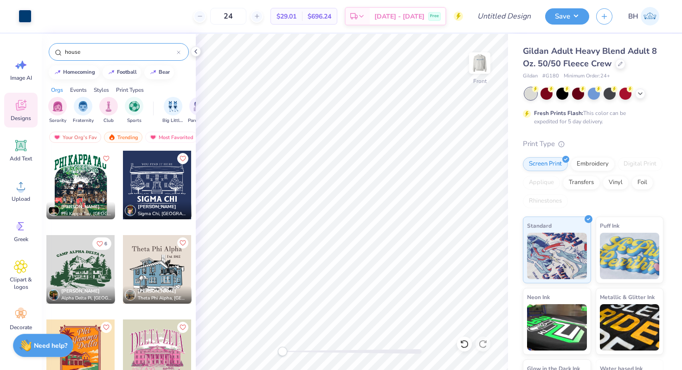
click at [162, 188] on div at bounding box center [157, 185] width 69 height 69
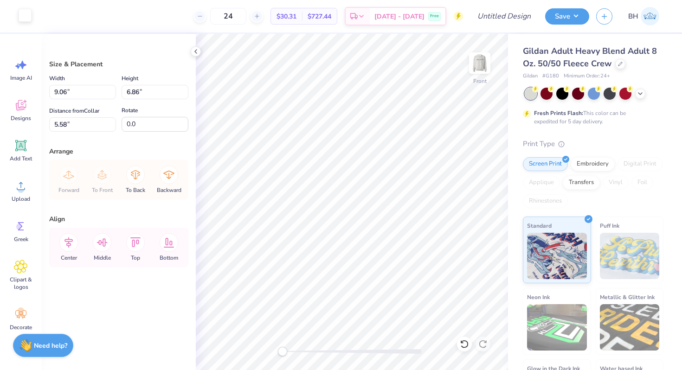
click at [24, 15] on div at bounding box center [25, 15] width 13 height 13
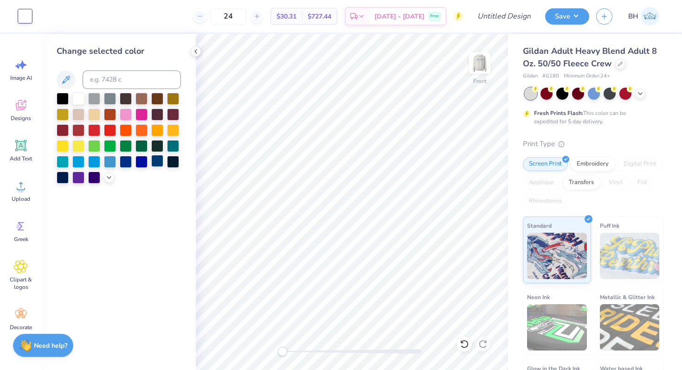
click at [156, 160] on div at bounding box center [157, 161] width 12 height 12
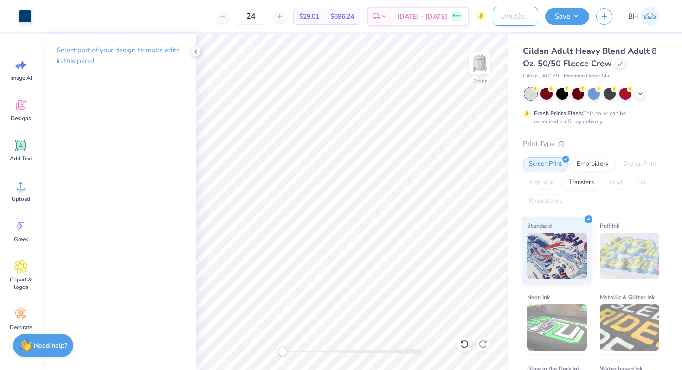
click at [502, 20] on input "Design Title" at bounding box center [515, 16] width 45 height 19
click at [478, 57] on img at bounding box center [479, 63] width 37 height 37
click at [503, 21] on input "Design Title" at bounding box center [515, 16] width 45 height 19
click at [558, 12] on button "Save" at bounding box center [567, 15] width 44 height 16
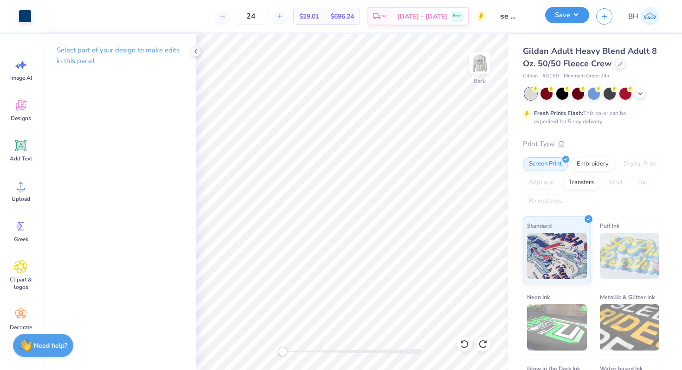
scroll to position [0, 0]
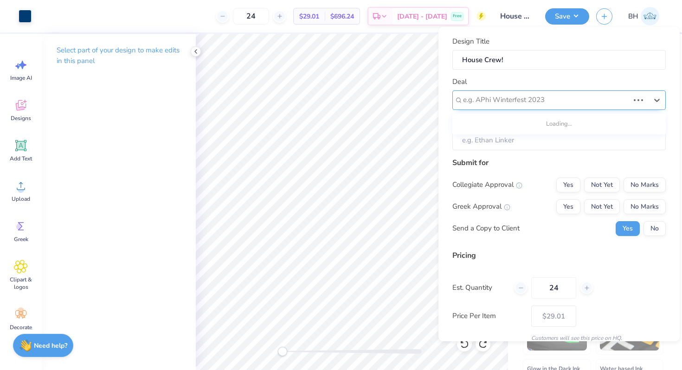
click at [514, 97] on div at bounding box center [546, 100] width 166 height 13
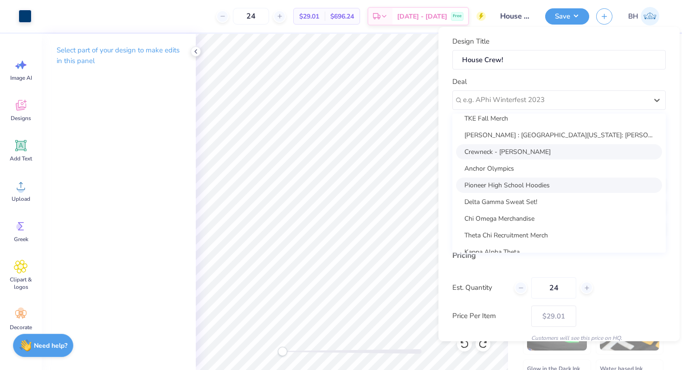
scroll to position [125, 0]
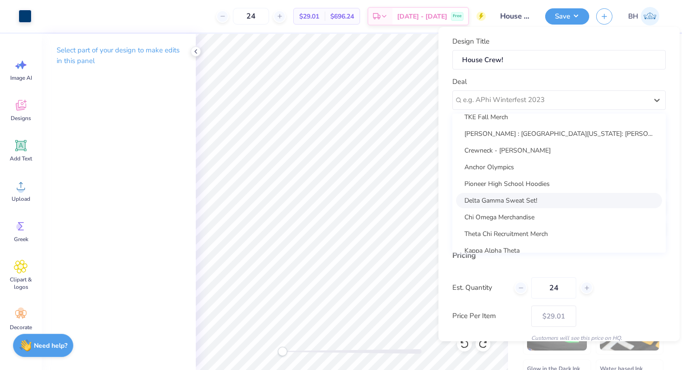
click at [498, 201] on div "Delta Gamma Sweat Set!" at bounding box center [559, 200] width 206 height 15
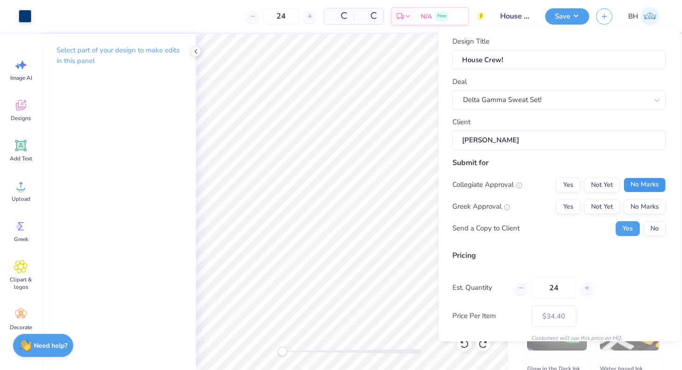
click at [649, 178] on button "No Marks" at bounding box center [645, 185] width 42 height 15
click at [576, 207] on button "Yes" at bounding box center [569, 207] width 24 height 15
click at [644, 224] on button "No" at bounding box center [655, 228] width 22 height 15
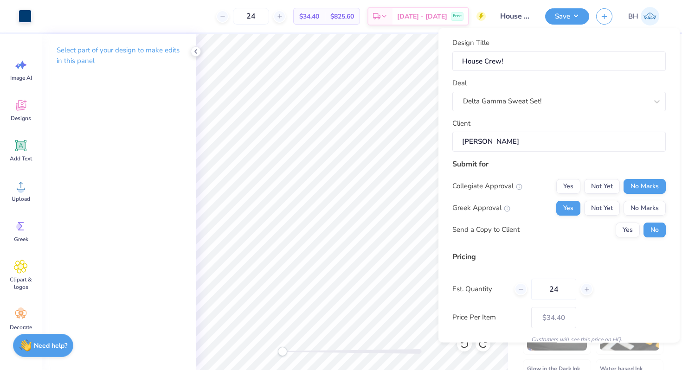
scroll to position [39, 0]
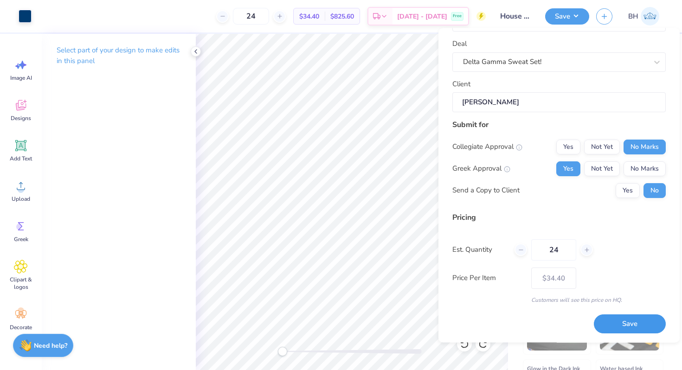
click at [625, 318] on button "Save" at bounding box center [630, 324] width 72 height 19
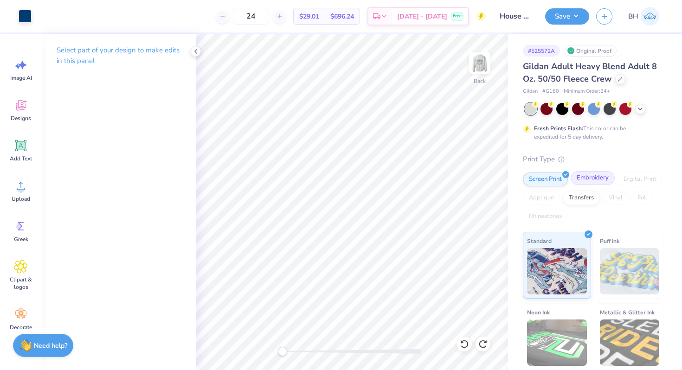
click at [596, 173] on div "Embroidery" at bounding box center [593, 178] width 44 height 14
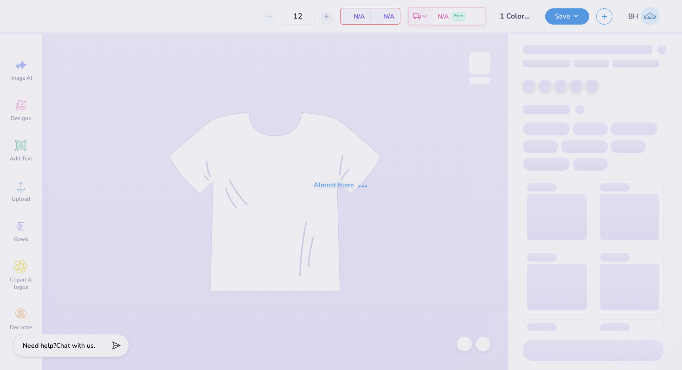
type input "1 Color tank!"
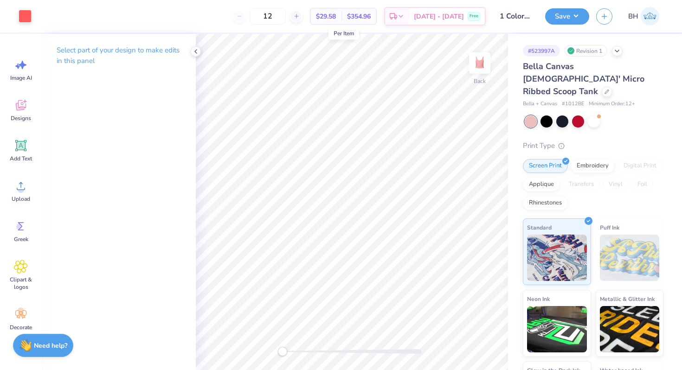
click at [336, 15] on span "$29.58" at bounding box center [326, 17] width 20 height 10
click at [336, 18] on span "$29.58" at bounding box center [326, 17] width 20 height 10
click at [336, 16] on span "$29.58" at bounding box center [326, 17] width 20 height 10
